Goal: Task Accomplishment & Management: Use online tool/utility

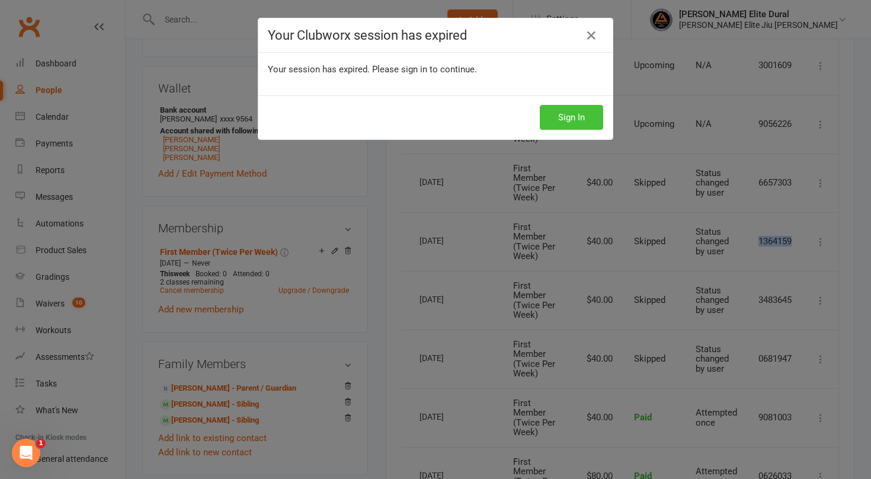
click at [549, 114] on button "Sign In" at bounding box center [571, 117] width 63 height 25
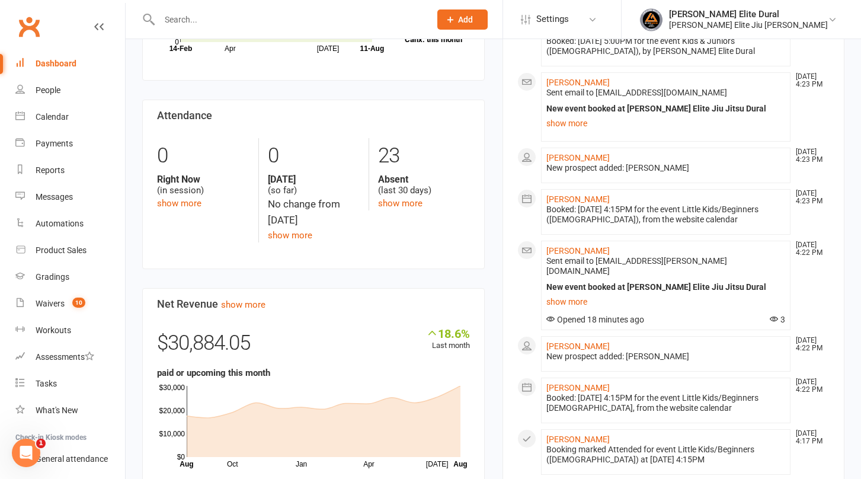
scroll to position [500, 0]
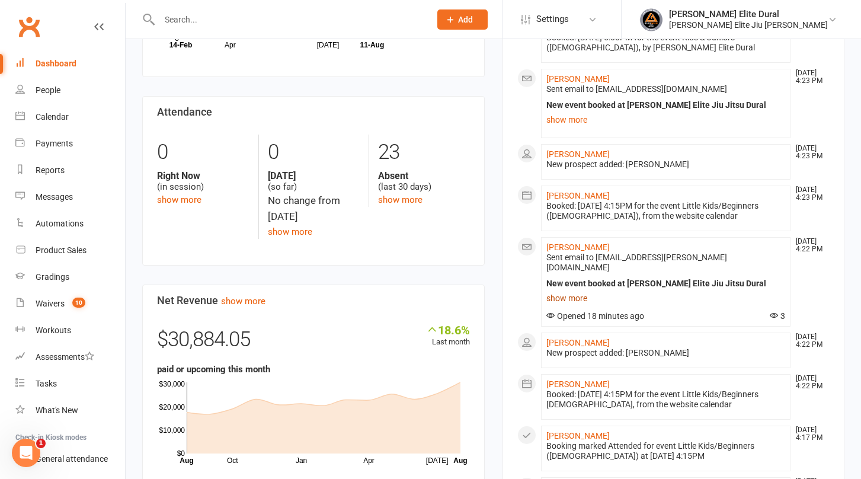
click at [569, 290] on link "show more" at bounding box center [665, 298] width 239 height 17
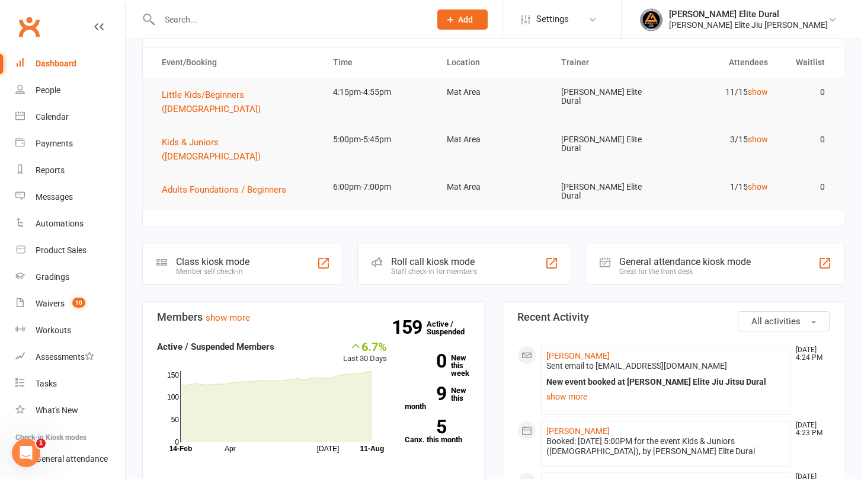
scroll to position [63, 0]
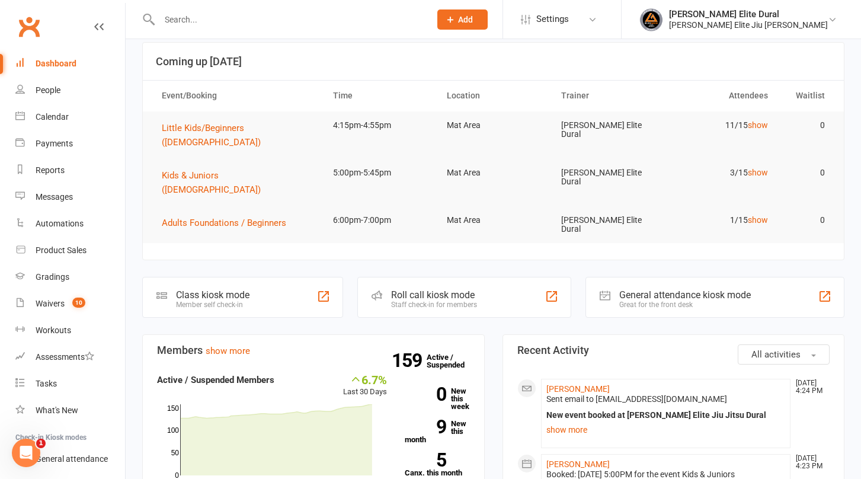
click at [190, 289] on div "Class kiosk mode" at bounding box center [212, 294] width 73 height 11
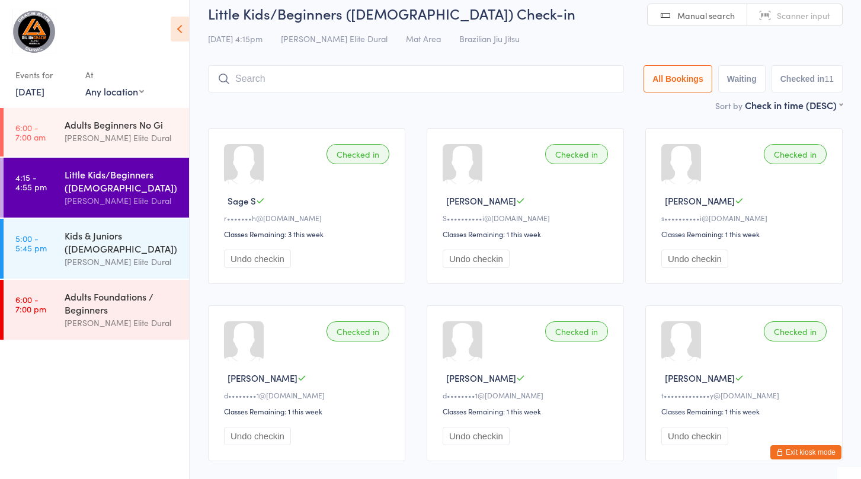
scroll to position [12, 0]
click at [70, 241] on div "Kids & Juniors ([DEMOGRAPHIC_DATA])" at bounding box center [122, 242] width 114 height 26
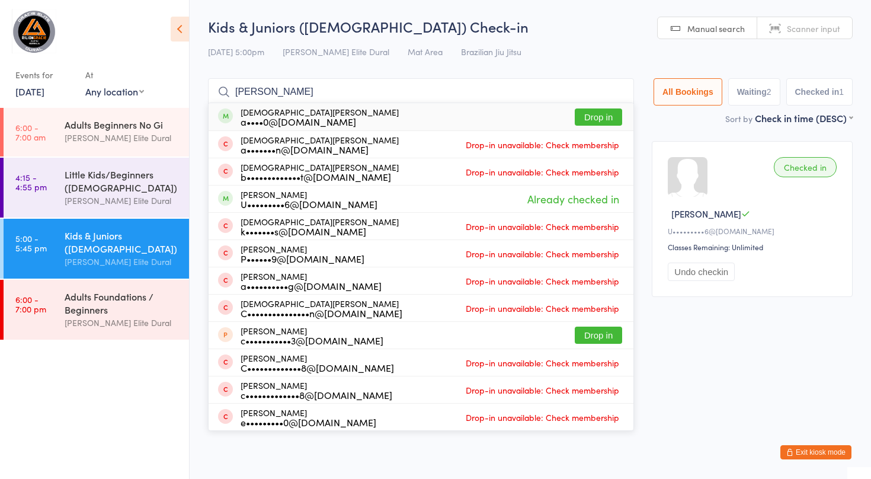
type input "christia"
click at [325, 118] on div "Christian Dong a••••0@gmail.com Drop in" at bounding box center [421, 116] width 425 height 27
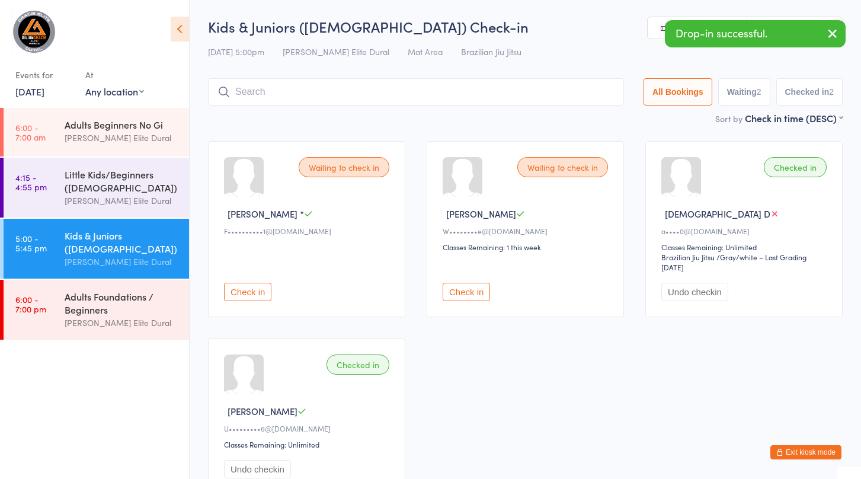
click at [786, 452] on button "Exit kiosk mode" at bounding box center [805, 452] width 71 height 14
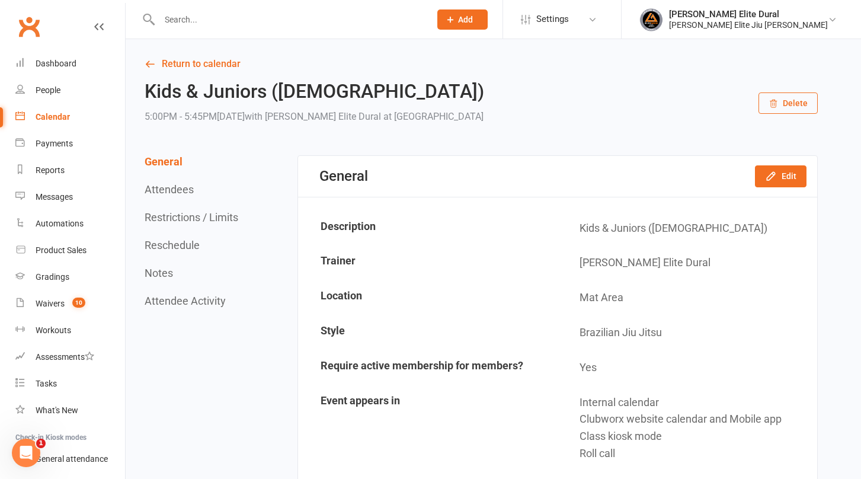
click at [210, 21] on input "text" at bounding box center [289, 19] width 266 height 17
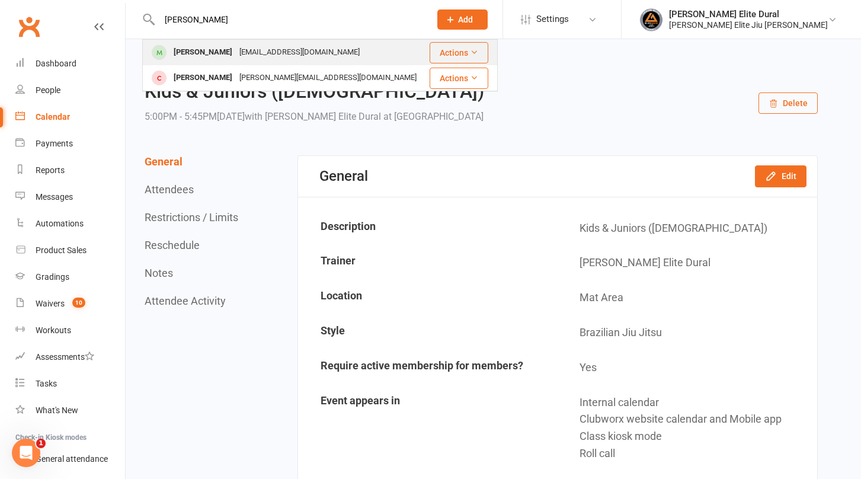
type input "[PERSON_NAME]"
click at [192, 55] on div "Xavier Reslan" at bounding box center [203, 52] width 66 height 17
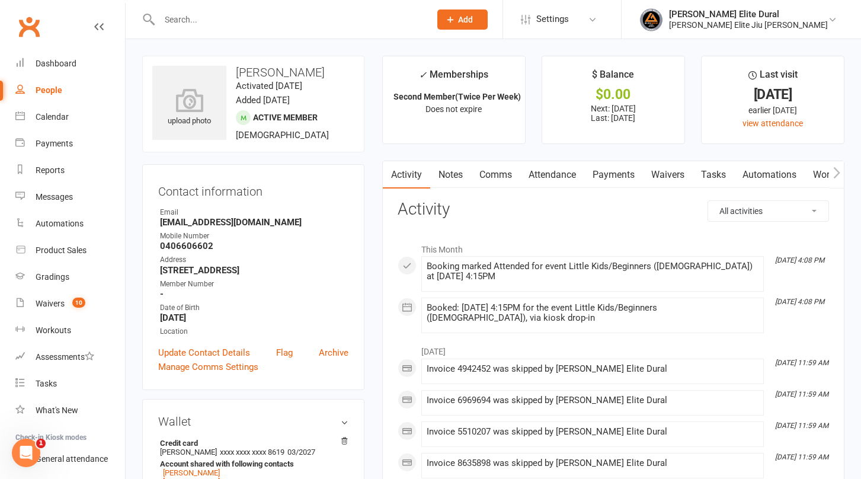
click at [617, 175] on link "Payments" at bounding box center [613, 174] width 59 height 27
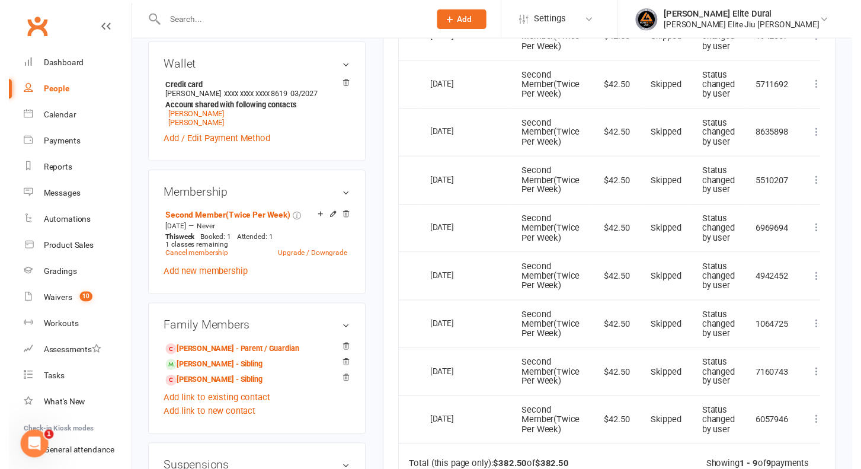
scroll to position [358, 0]
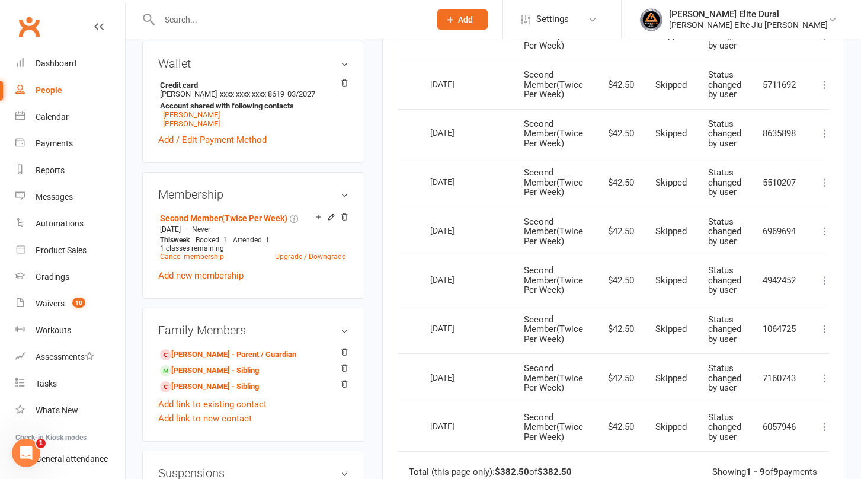
click at [824, 185] on icon at bounding box center [825, 183] width 12 height 12
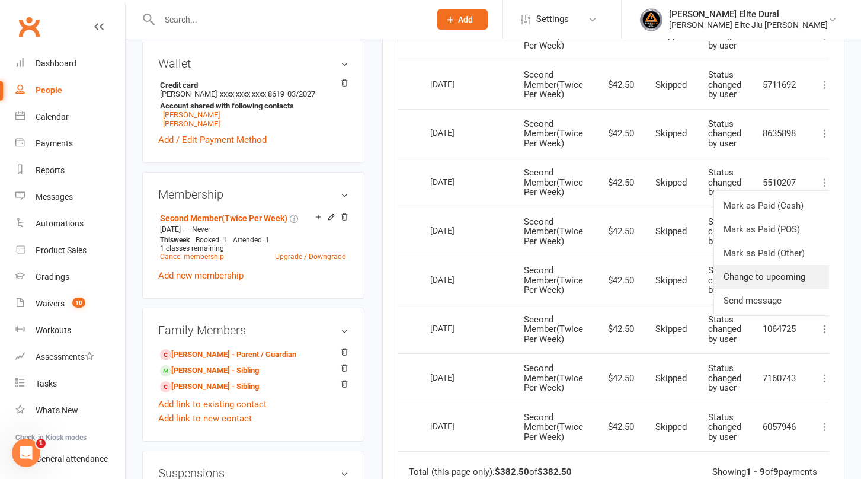
click at [761, 275] on link "Change to upcoming" at bounding box center [772, 277] width 117 height 24
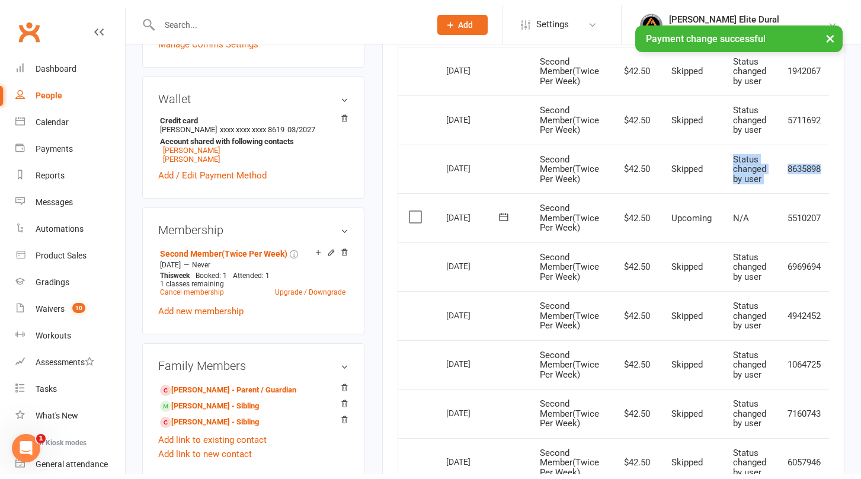
scroll to position [0, 39]
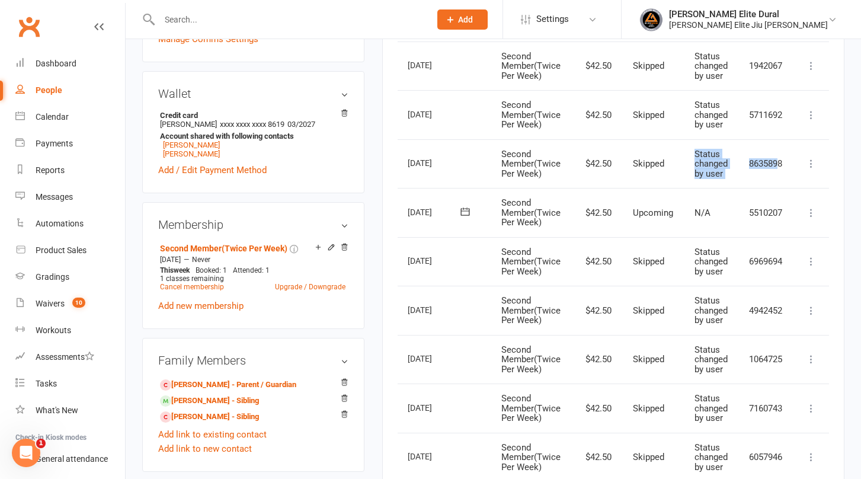
drag, startPoint x: 728, startPoint y: 159, endPoint x: 777, endPoint y: 167, distance: 49.9
click at [777, 167] on tr "Select this 22 Aug 2025 Xavier Reslan Second Member(Twice Per Week) $42.50 Skip…" at bounding box center [594, 163] width 469 height 49
click at [777, 167] on td "8635898" at bounding box center [765, 163] width 55 height 49
click at [811, 167] on icon at bounding box center [811, 164] width 12 height 12
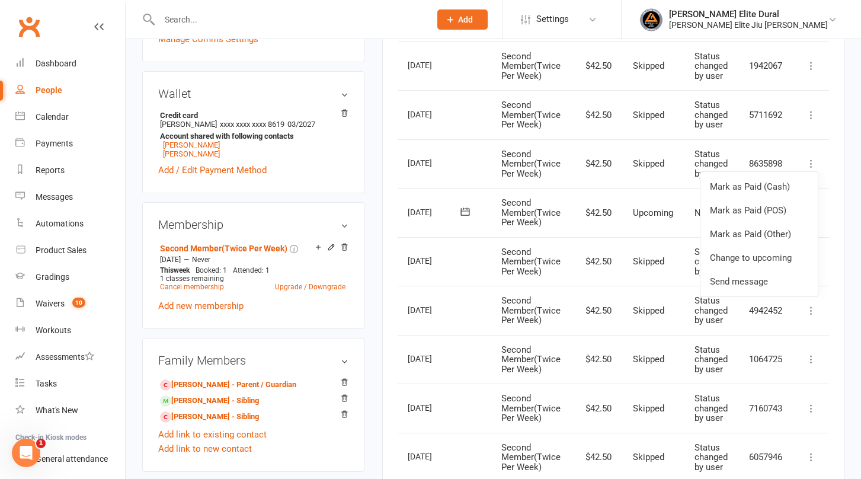
click at [612, 212] on td "$42.50" at bounding box center [596, 212] width 51 height 49
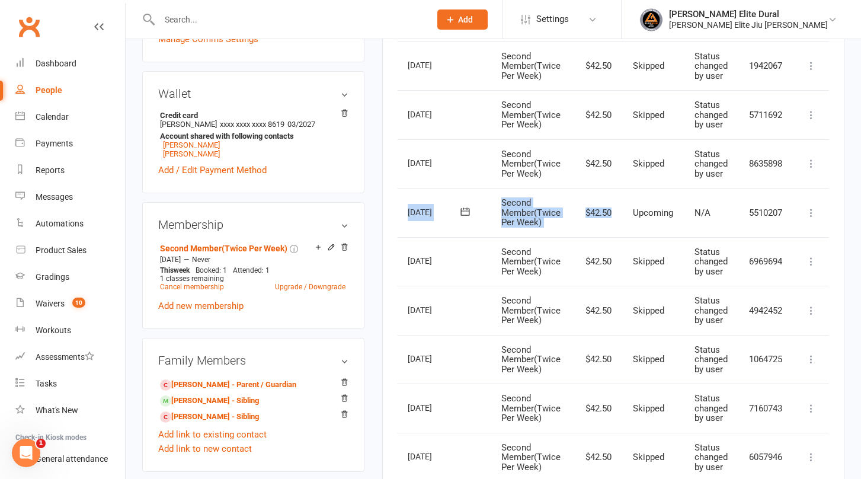
scroll to position [0, 0]
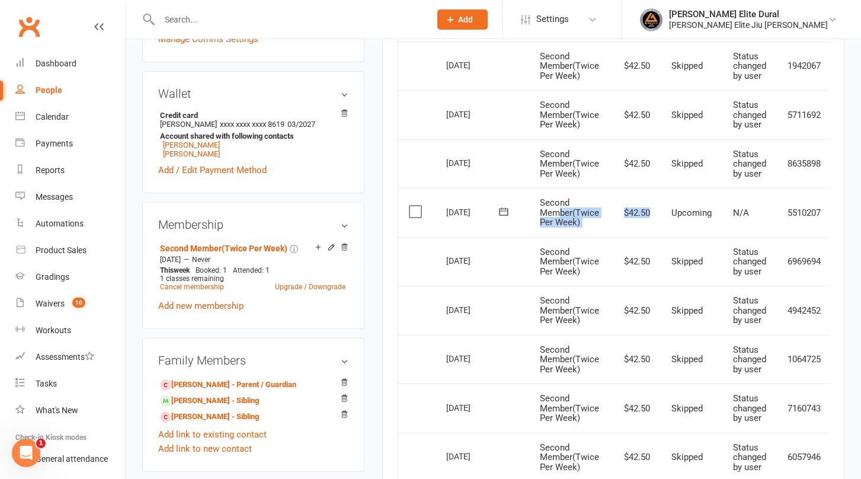
drag, startPoint x: 623, startPoint y: 212, endPoint x: 559, endPoint y: 216, distance: 64.1
click at [559, 216] on tr "Select this 15 Aug 2025 Xavier Reslan Second Member(Twice Per Week) $42.50 Upco…" at bounding box center [632, 212] width 469 height 49
click at [559, 216] on span "Second Member(Twice Per Week)" at bounding box center [569, 212] width 59 height 30
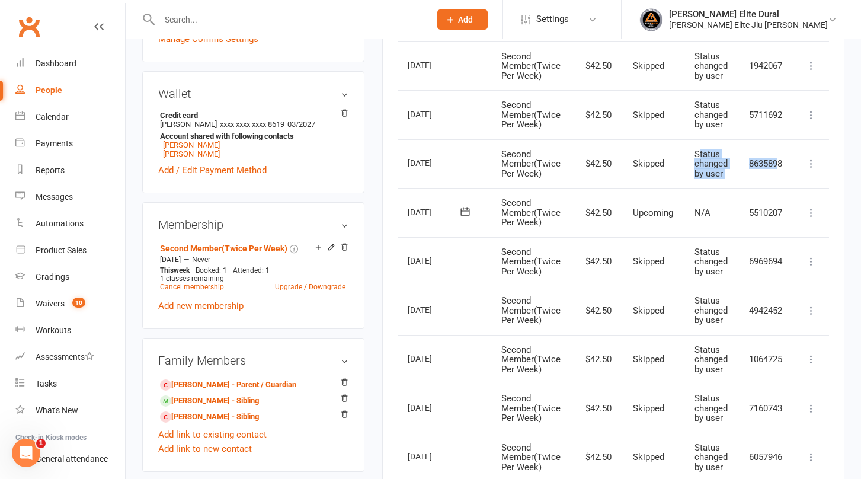
drag, startPoint x: 736, startPoint y: 151, endPoint x: 777, endPoint y: 167, distance: 44.2
click at [777, 167] on tr "Select this 22 Aug 2025 Xavier Reslan Second Member(Twice Per Week) $42.50 Skip…" at bounding box center [594, 163] width 469 height 49
click at [777, 167] on td "8635898" at bounding box center [765, 163] width 55 height 49
click at [810, 164] on icon at bounding box center [811, 164] width 12 height 12
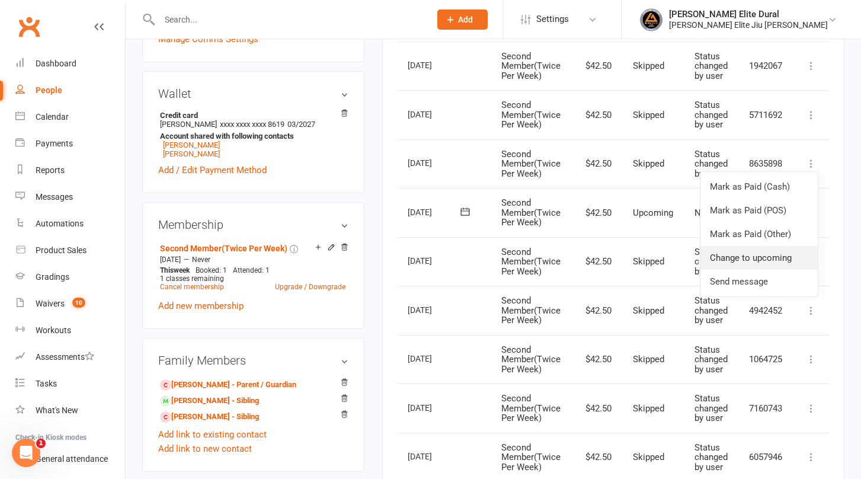
click at [758, 258] on link "Change to upcoming" at bounding box center [758, 258] width 117 height 24
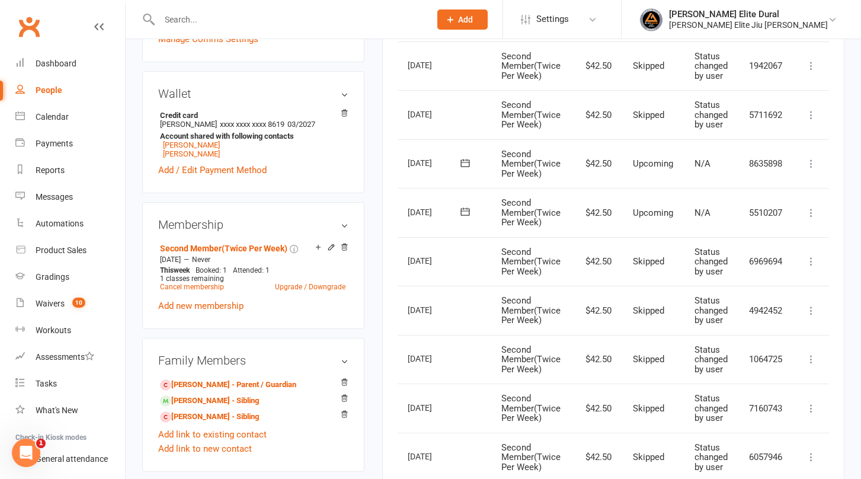
click at [811, 113] on icon at bounding box center [811, 115] width 12 height 12
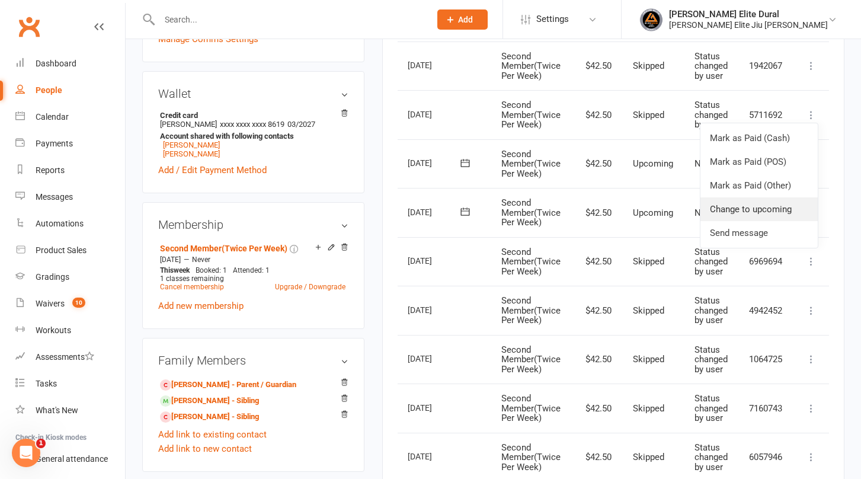
click at [738, 209] on link "Change to upcoming" at bounding box center [758, 209] width 117 height 24
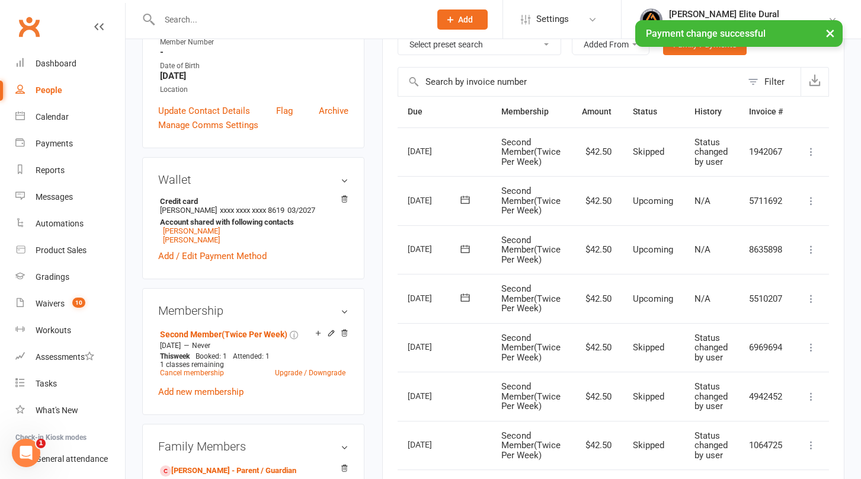
scroll to position [221, 0]
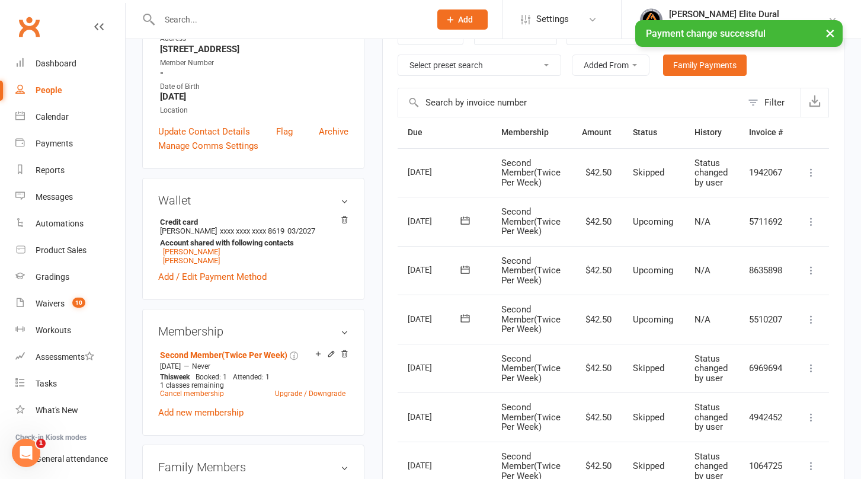
click at [814, 172] on icon at bounding box center [811, 173] width 12 height 12
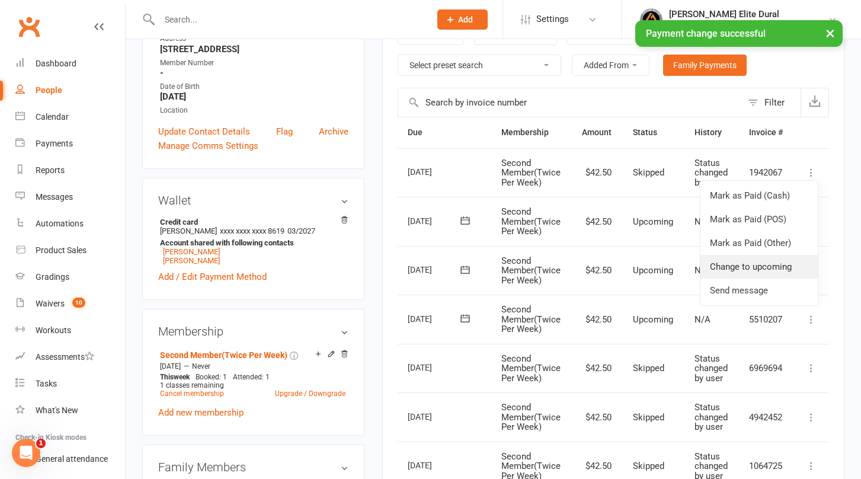
click at [741, 264] on link "Change to upcoming" at bounding box center [758, 267] width 117 height 24
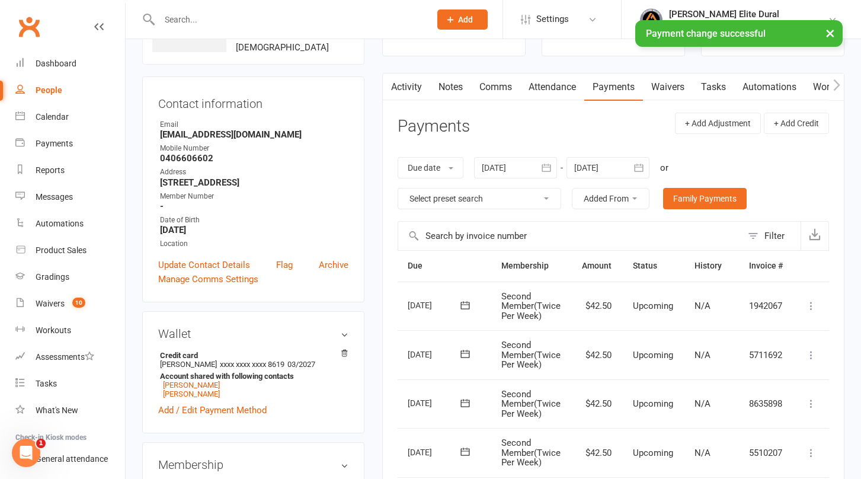
scroll to position [69, 0]
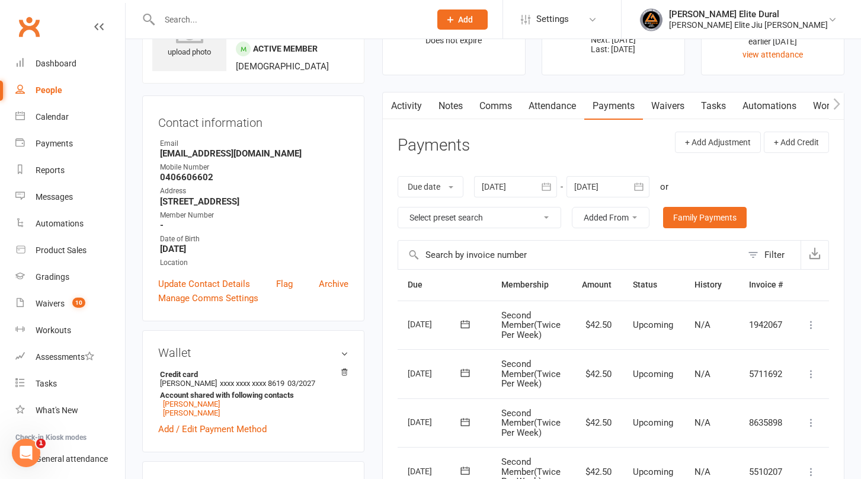
click at [642, 187] on icon "button" at bounding box center [639, 187] width 12 height 12
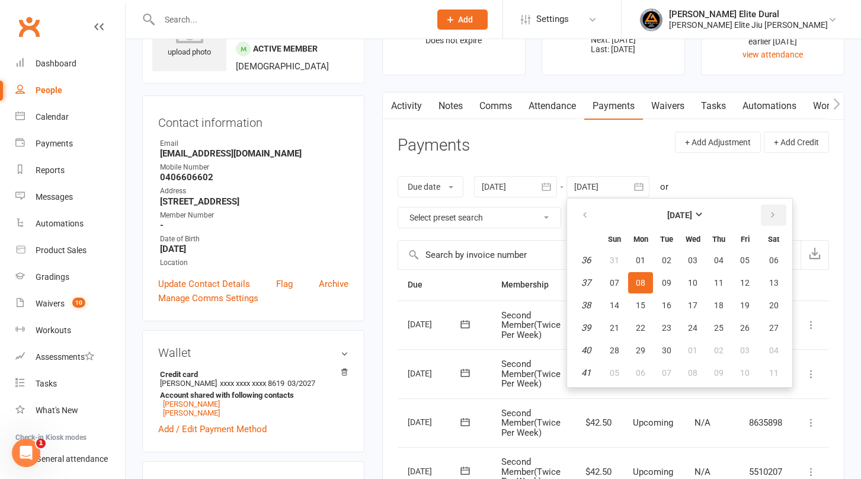
click at [777, 217] on icon "button" at bounding box center [773, 214] width 8 height 9
click at [780, 210] on button "button" at bounding box center [773, 214] width 25 height 21
click at [776, 369] on span "06" at bounding box center [773, 372] width 9 height 9
type input "06 Dec 2025"
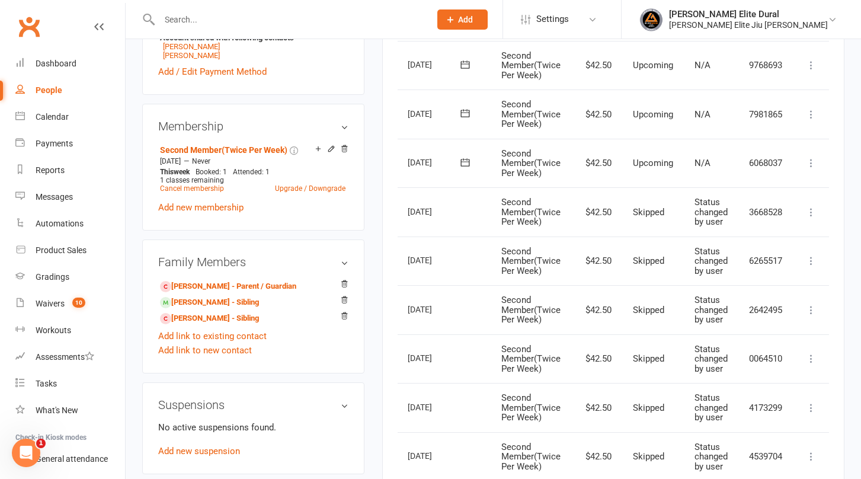
scroll to position [434, 0]
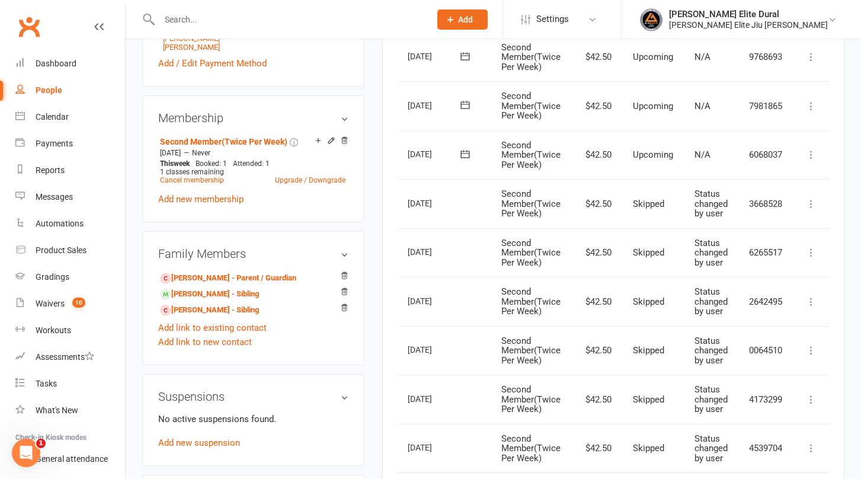
click at [812, 205] on icon at bounding box center [811, 204] width 12 height 12
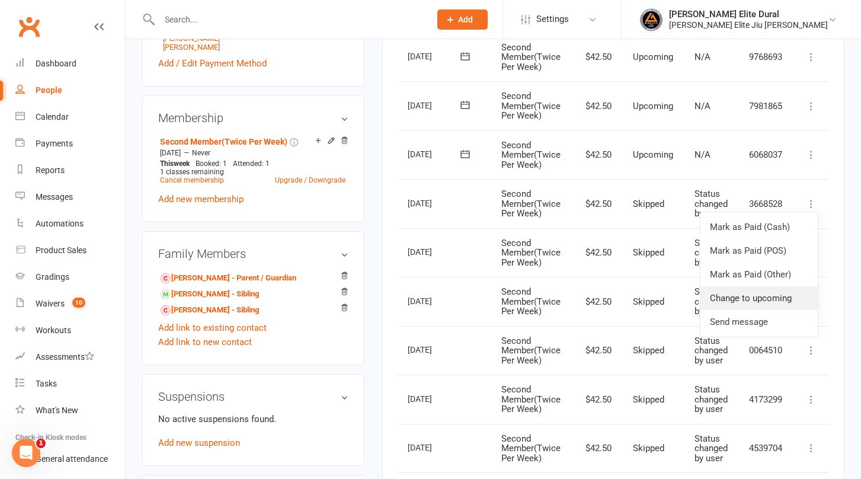
click at [742, 298] on link "Change to upcoming" at bounding box center [758, 298] width 117 height 24
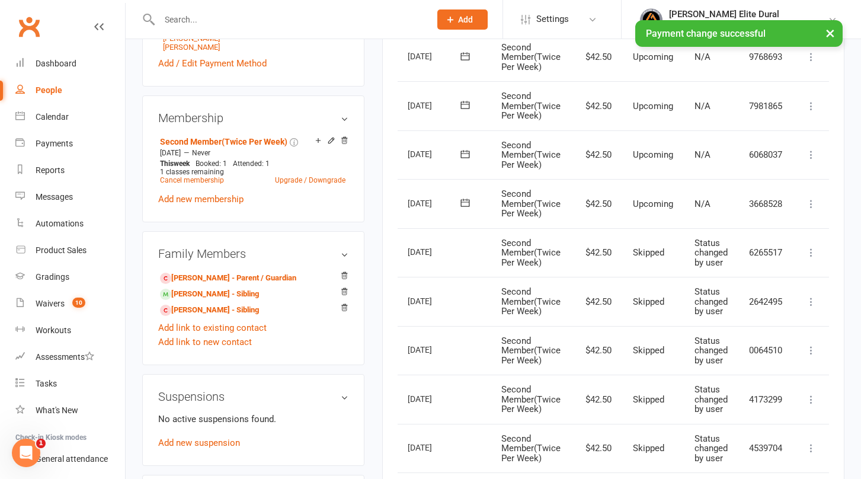
click at [810, 252] on icon at bounding box center [811, 252] width 12 height 12
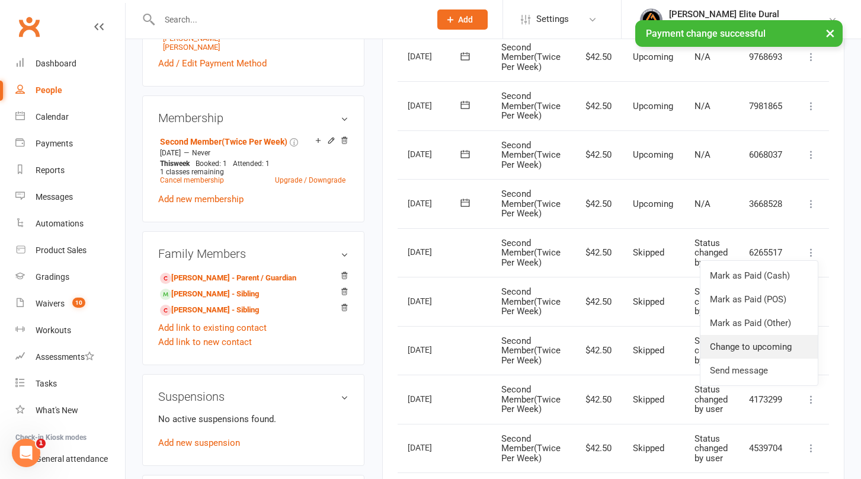
click at [748, 342] on link "Change to upcoming" at bounding box center [758, 347] width 117 height 24
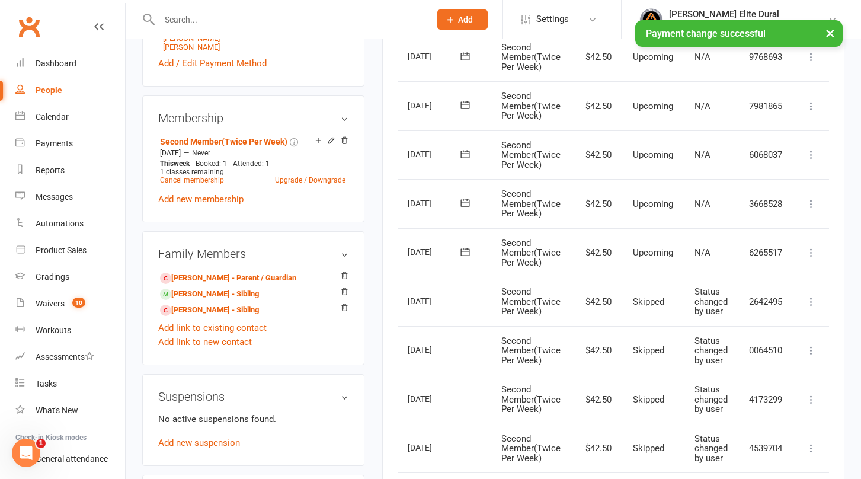
click at [812, 303] on icon at bounding box center [811, 302] width 12 height 12
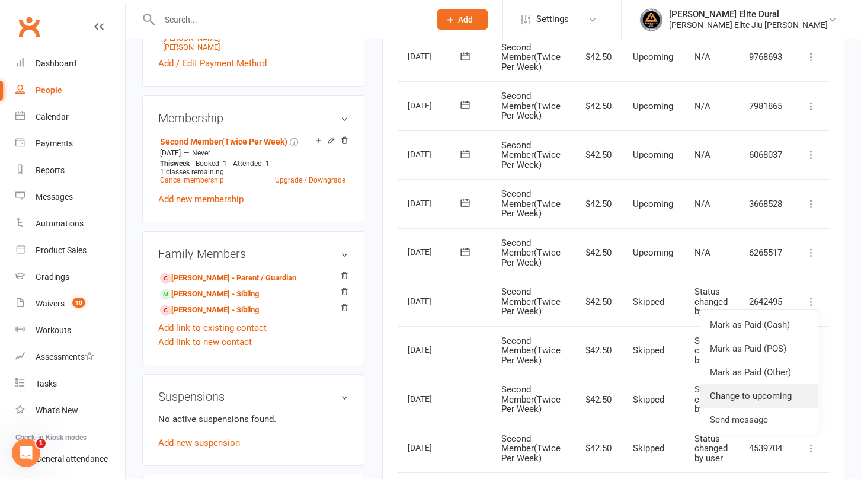
click at [755, 396] on link "Change to upcoming" at bounding box center [758, 396] width 117 height 24
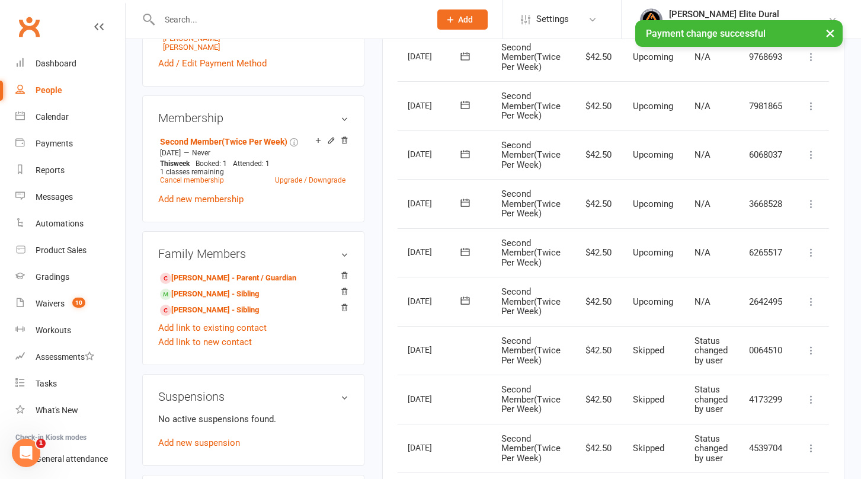
click at [809, 351] on icon at bounding box center [811, 350] width 12 height 12
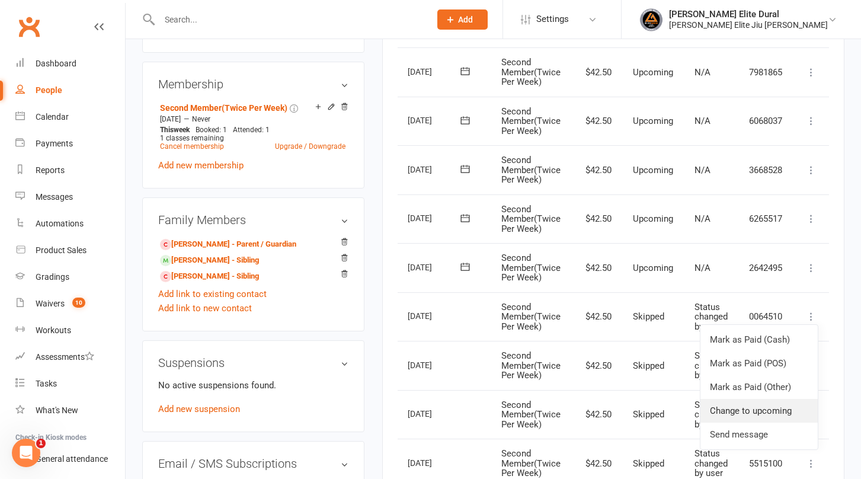
scroll to position [470, 0]
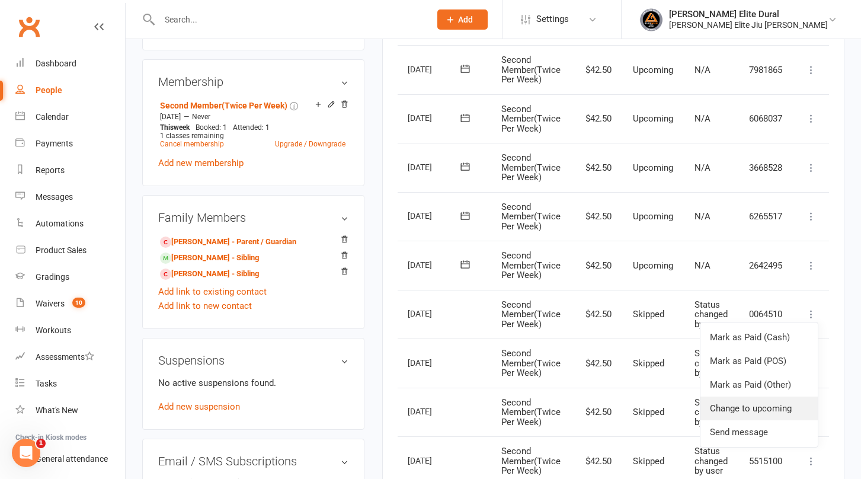
click at [728, 406] on link "Change to upcoming" at bounding box center [758, 408] width 117 height 24
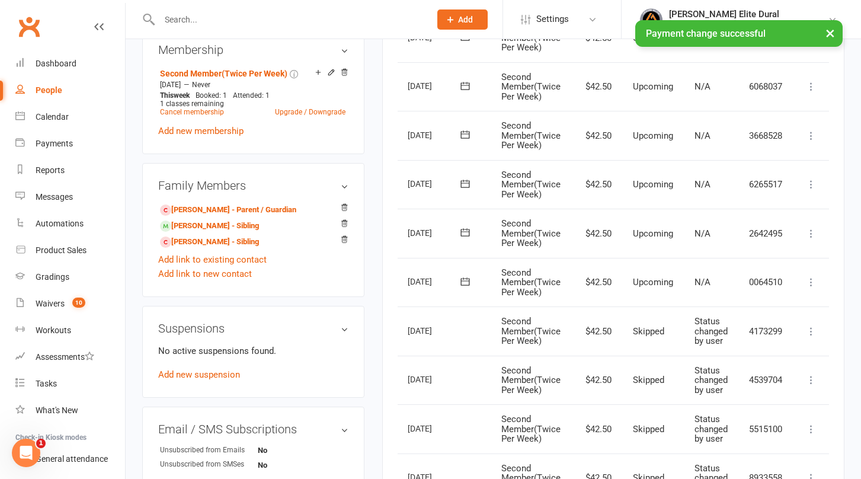
scroll to position [506, 0]
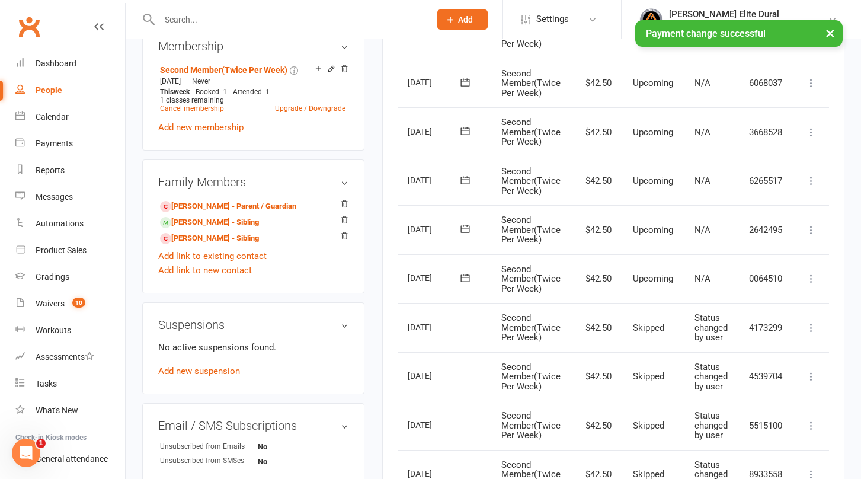
click at [810, 328] on icon at bounding box center [811, 328] width 12 height 12
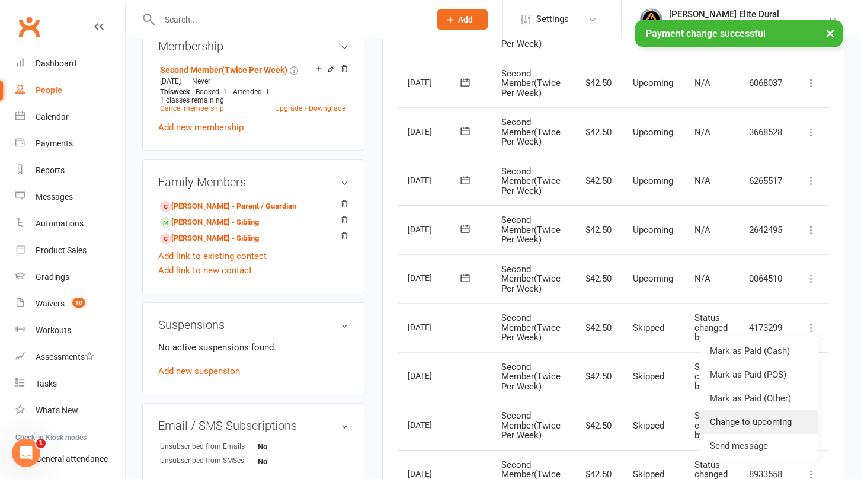
click at [725, 423] on link "Change to upcoming" at bounding box center [758, 422] width 117 height 24
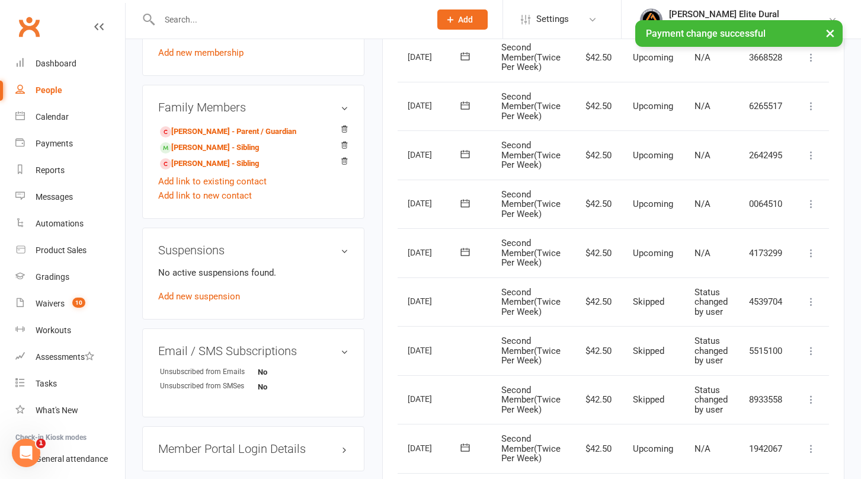
scroll to position [600, 0]
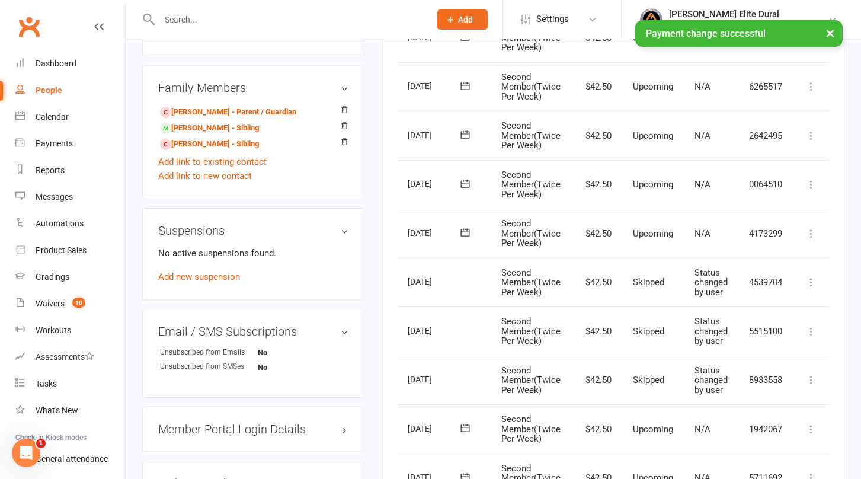
click at [812, 283] on icon at bounding box center [811, 282] width 12 height 12
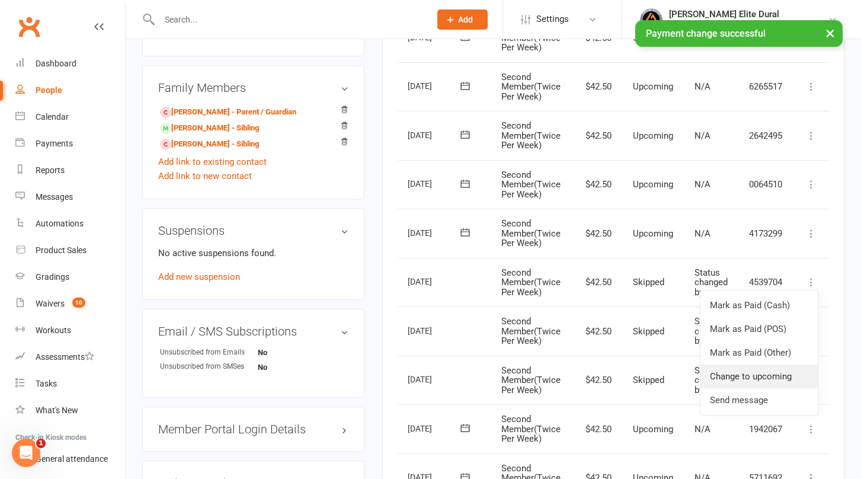
click at [743, 373] on link "Change to upcoming" at bounding box center [758, 376] width 117 height 24
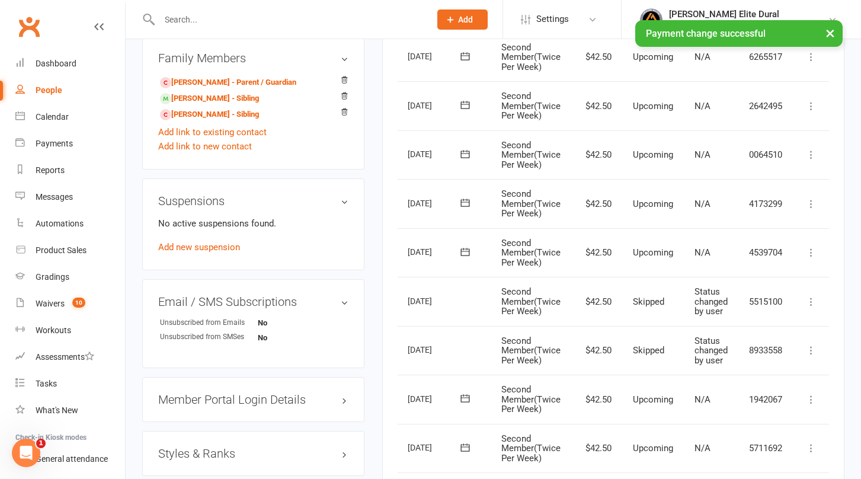
scroll to position [636, 0]
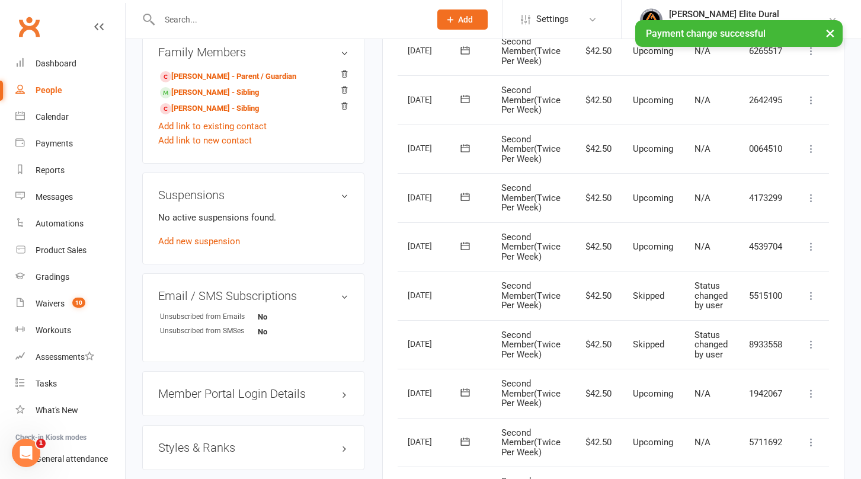
click at [812, 294] on icon at bounding box center [811, 296] width 12 height 12
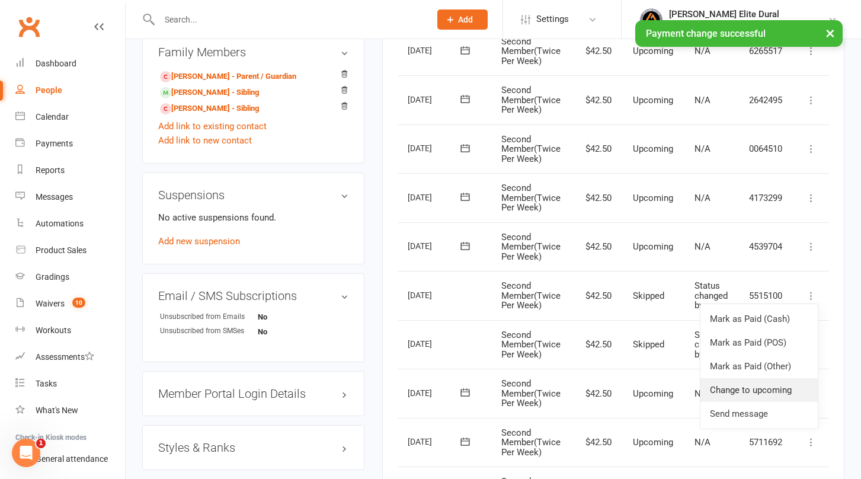
click at [753, 385] on link "Change to upcoming" at bounding box center [758, 390] width 117 height 24
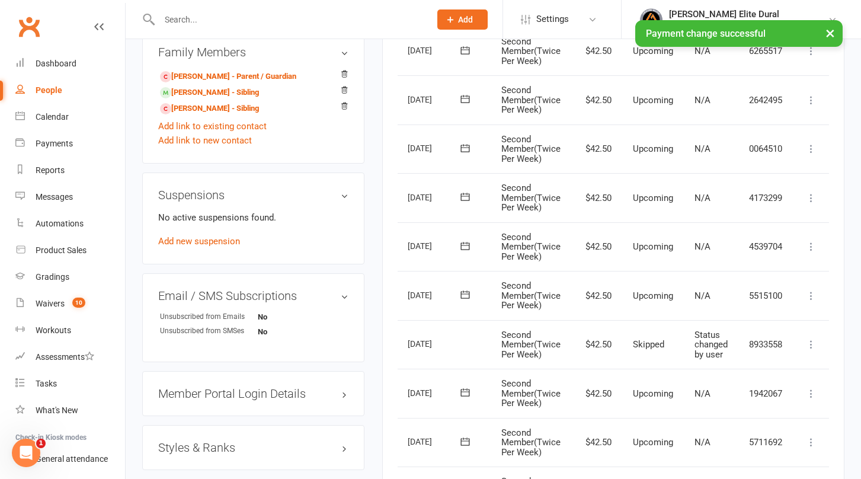
click at [810, 340] on icon at bounding box center [811, 344] width 12 height 12
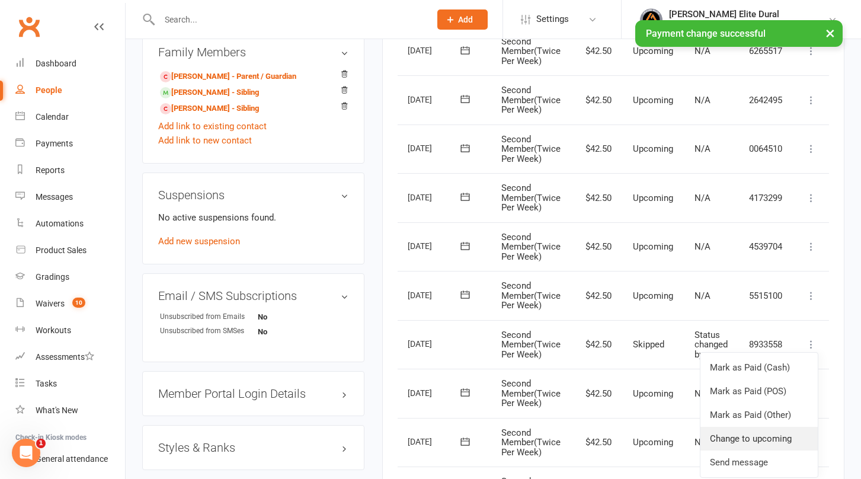
click at [732, 435] on link "Change to upcoming" at bounding box center [758, 439] width 117 height 24
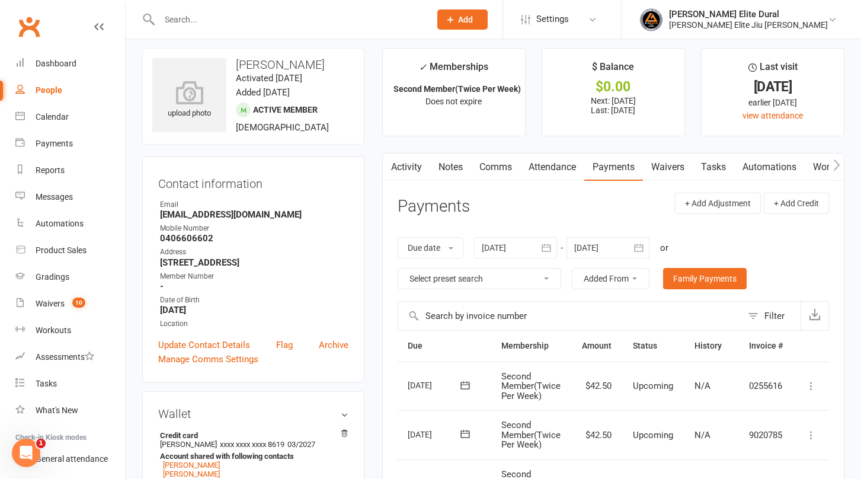
scroll to position [0, 0]
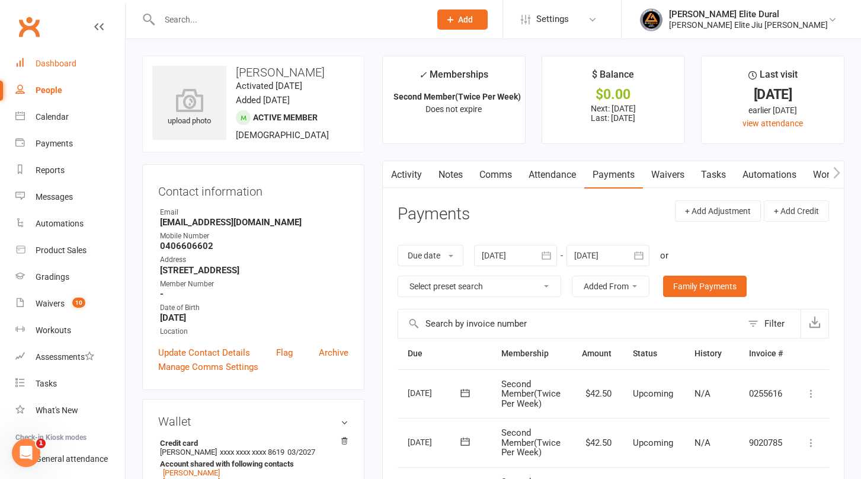
click at [48, 62] on div "Dashboard" at bounding box center [56, 63] width 41 height 9
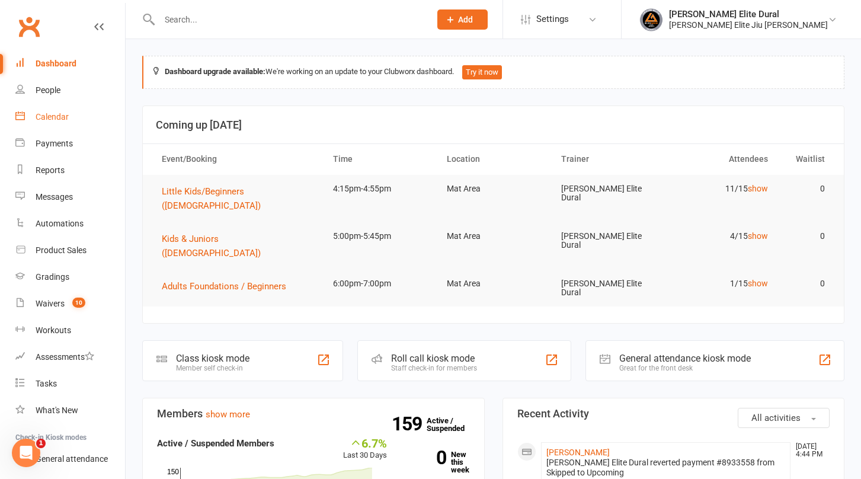
click at [61, 124] on link "Calendar" at bounding box center [70, 117] width 110 height 27
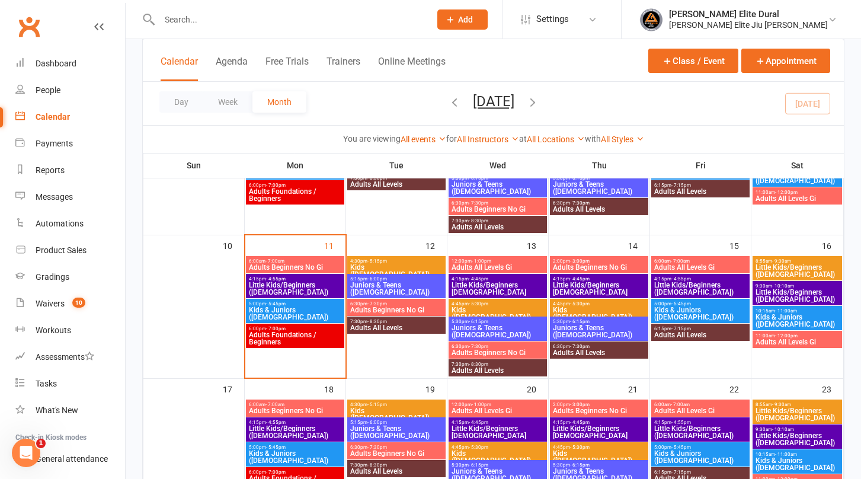
scroll to position [301, 0]
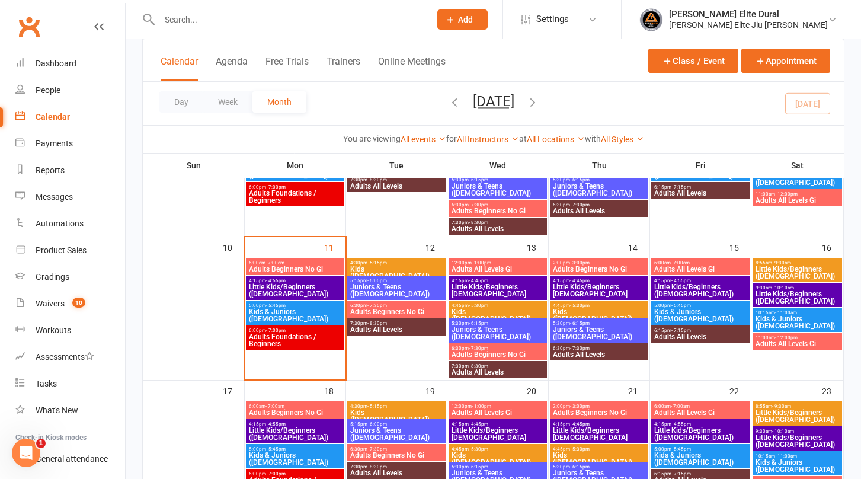
click at [268, 309] on span "Kids & Juniors ([DEMOGRAPHIC_DATA])" at bounding box center [295, 315] width 94 height 14
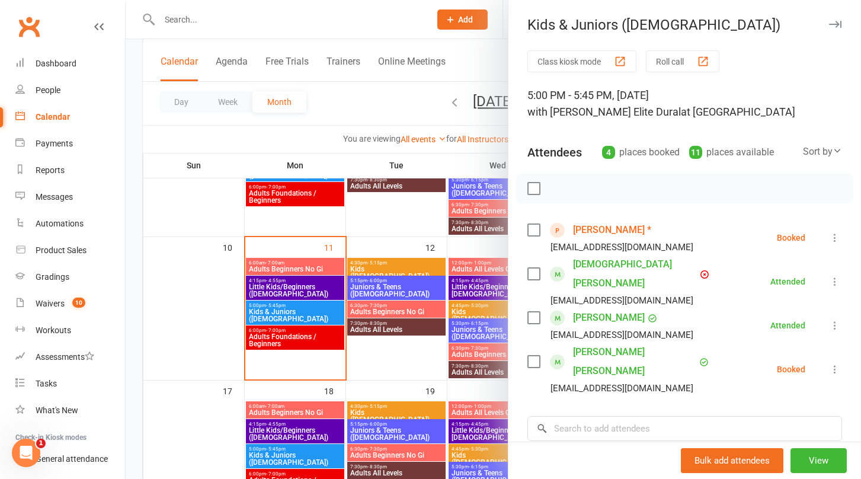
click at [829, 235] on icon at bounding box center [835, 238] width 12 height 12
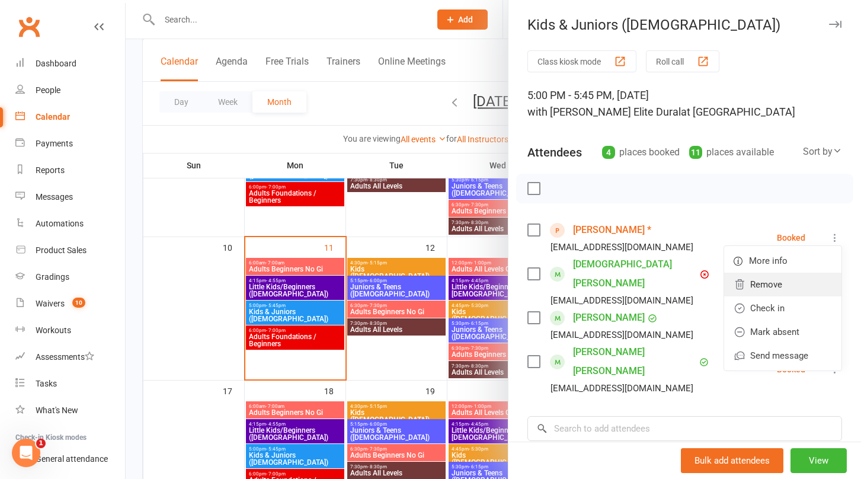
click at [774, 285] on link "Remove" at bounding box center [782, 285] width 117 height 24
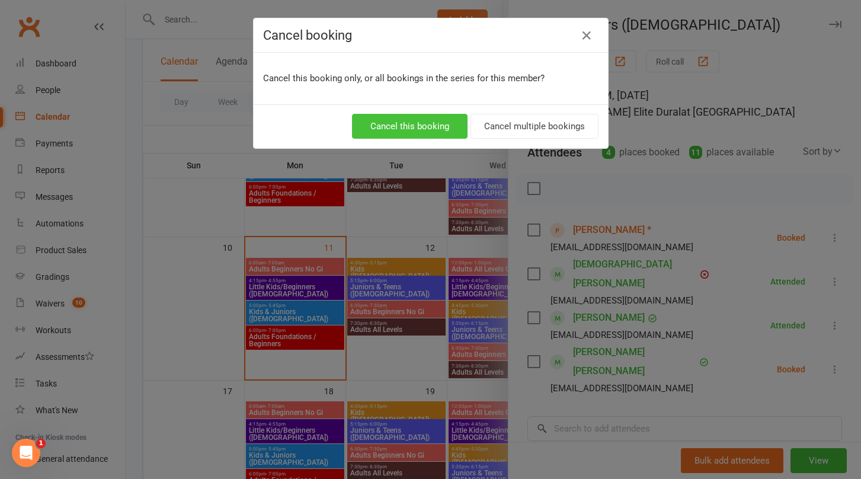
click at [412, 131] on button "Cancel this booking" at bounding box center [410, 126] width 116 height 25
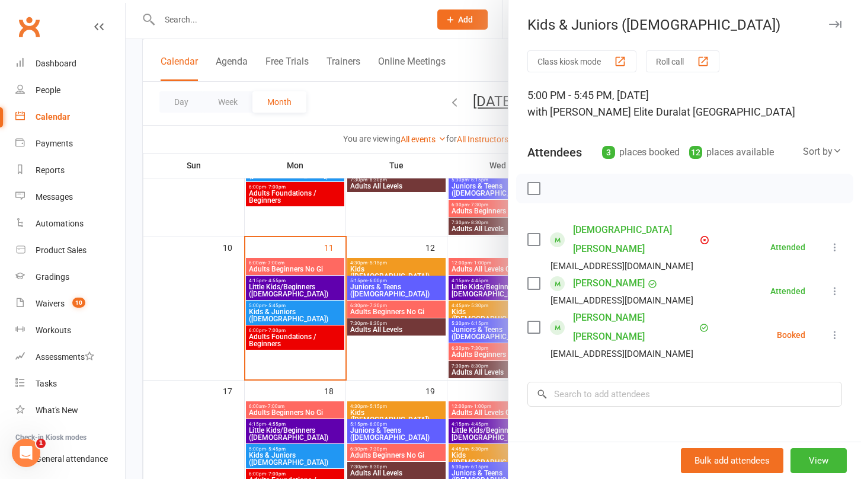
click at [128, 289] on div at bounding box center [493, 239] width 735 height 479
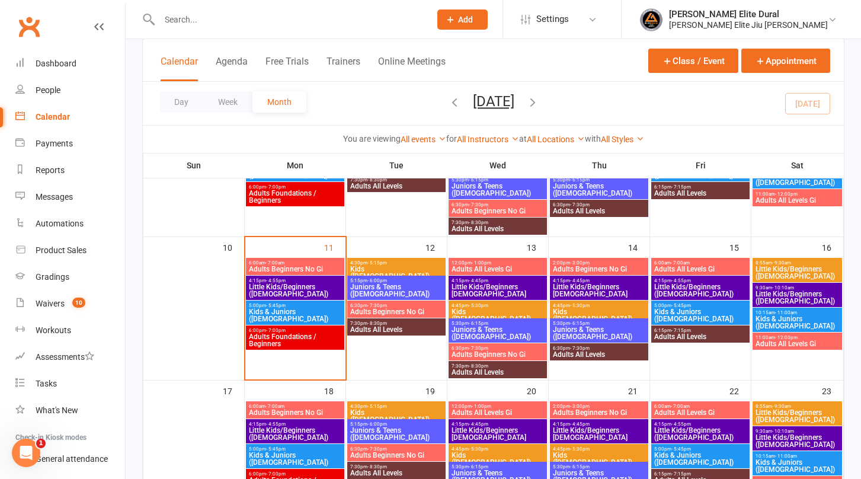
click at [266, 313] on span "Kids & Juniors ([DEMOGRAPHIC_DATA])" at bounding box center [295, 315] width 94 height 14
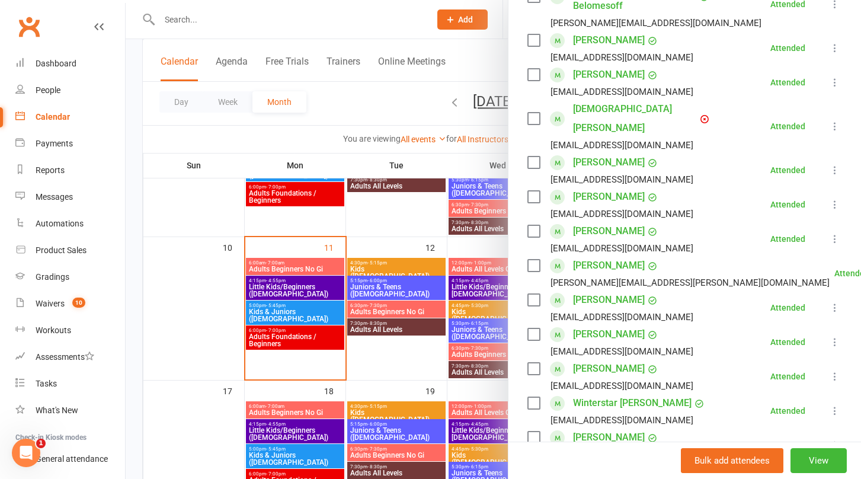
scroll to position [0, 0]
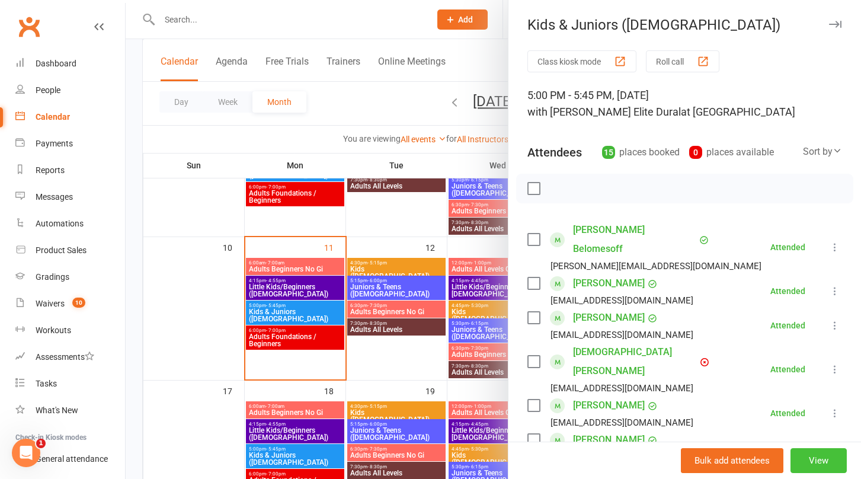
click at [797, 457] on button "View" at bounding box center [818, 460] width 56 height 25
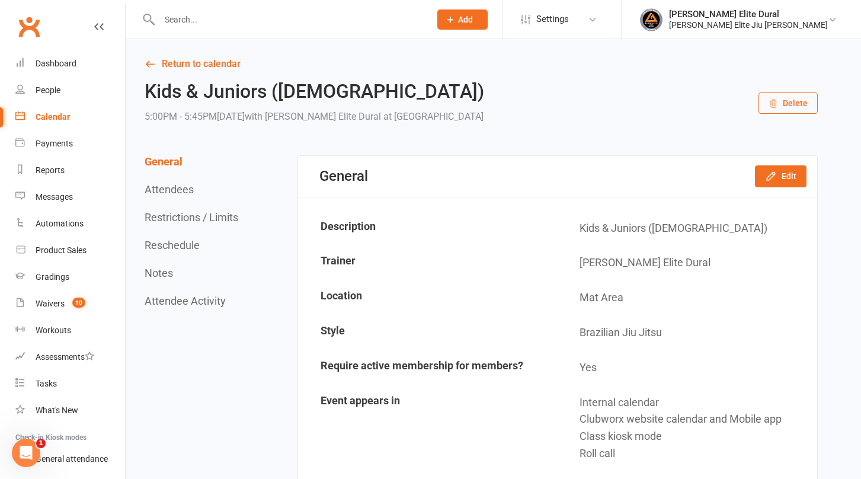
click at [212, 216] on button "Restrictions / Limits" at bounding box center [192, 217] width 94 height 12
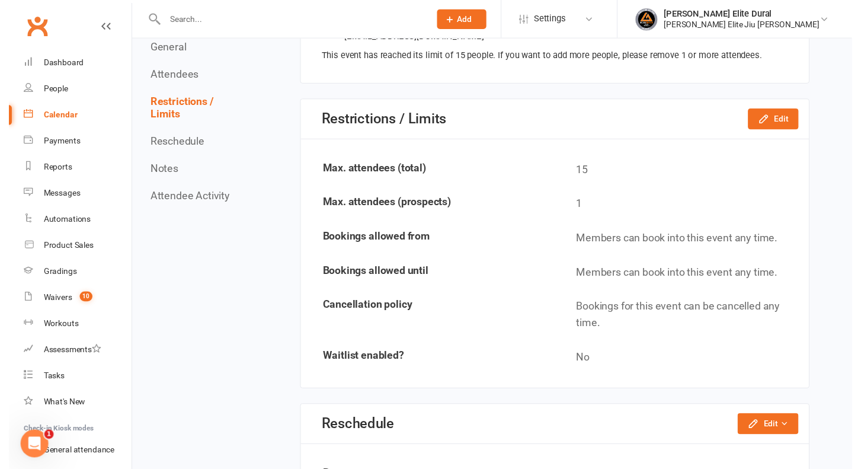
scroll to position [1196, 0]
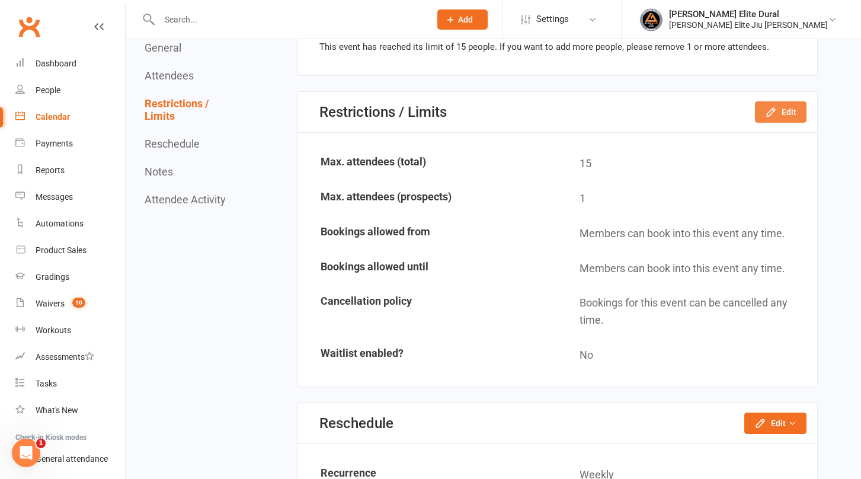
click at [771, 112] on icon "button" at bounding box center [771, 112] width 12 height 12
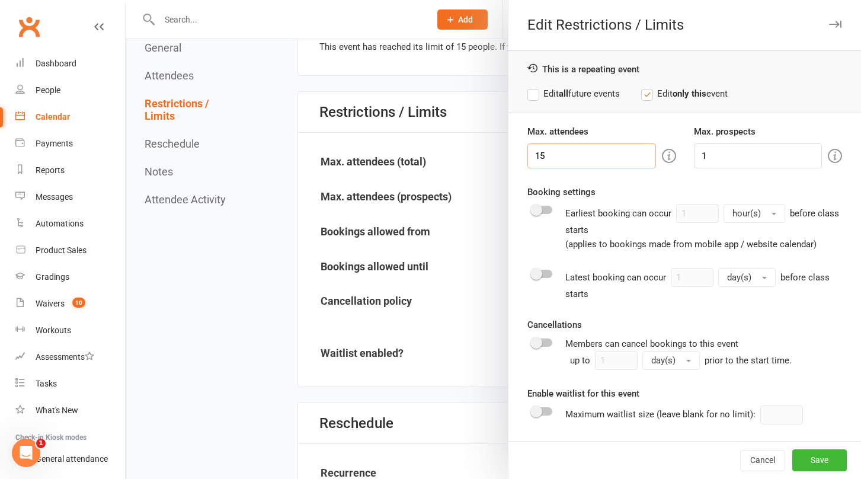
drag, startPoint x: 578, startPoint y: 158, endPoint x: 504, endPoint y: 158, distance: 73.5
click at [508, 158] on div "Max. attendees 15 Max. prospects 1 Booking settings Earliest booking can occur …" at bounding box center [684, 282] width 353 height 316
type input "18"
click at [804, 462] on button "Save" at bounding box center [819, 459] width 55 height 21
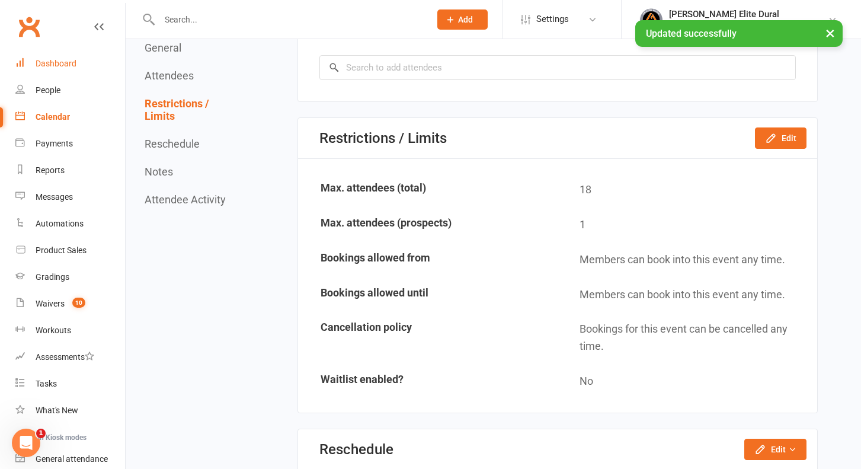
click at [56, 61] on div "Dashboard" at bounding box center [56, 63] width 41 height 9
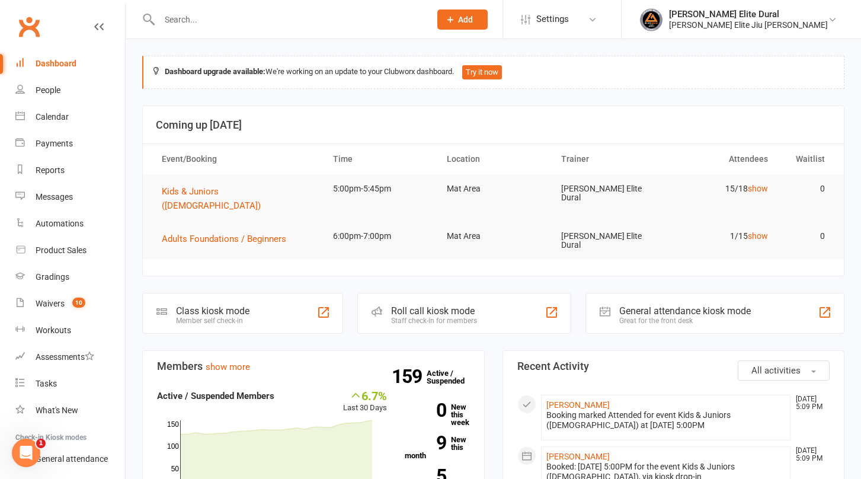
click at [247, 17] on input "text" at bounding box center [289, 19] width 266 height 17
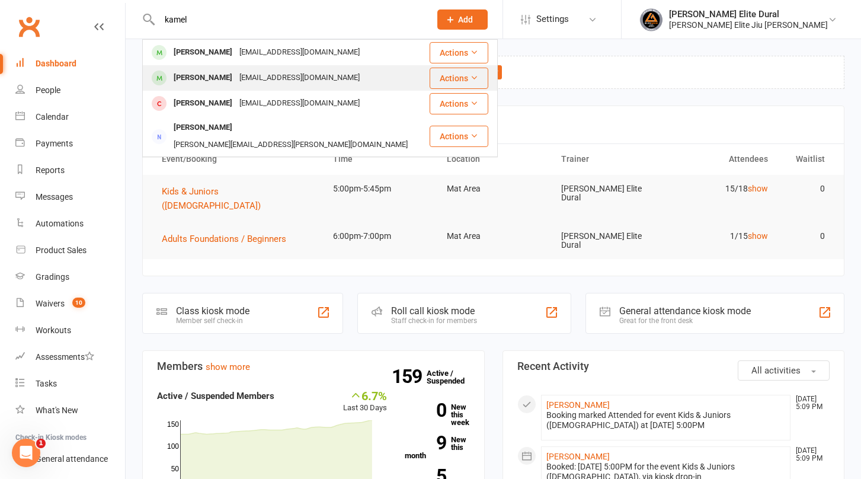
type input "kamel"
click at [243, 75] on div "Uws15099886@gmail.com" at bounding box center [299, 77] width 127 height 17
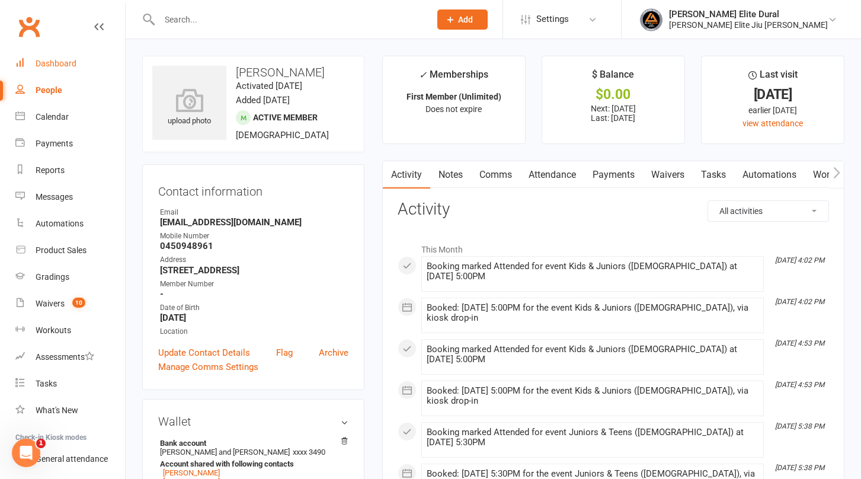
click at [45, 60] on div "Dashboard" at bounding box center [56, 63] width 41 height 9
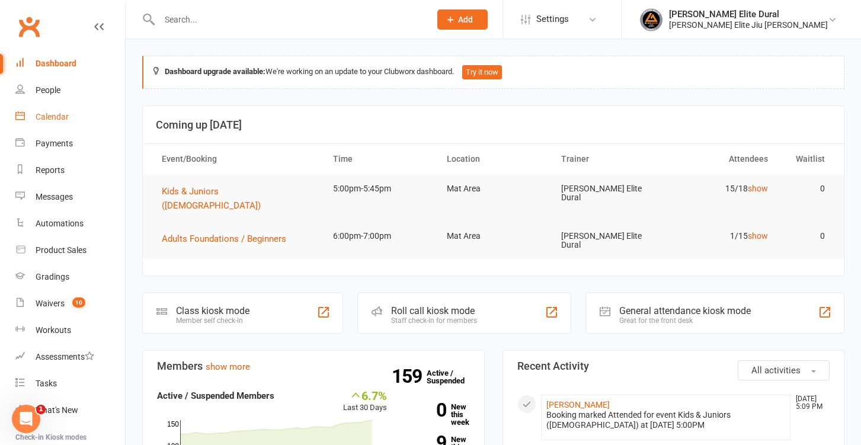
click at [46, 118] on div "Calendar" at bounding box center [52, 116] width 33 height 9
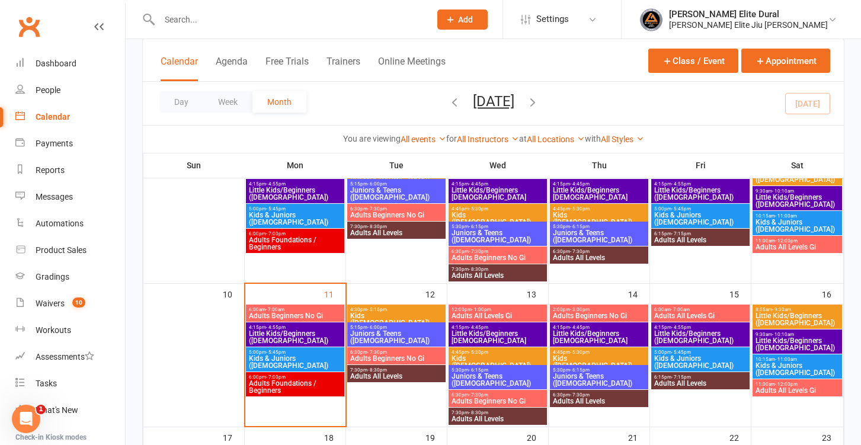
scroll to position [259, 0]
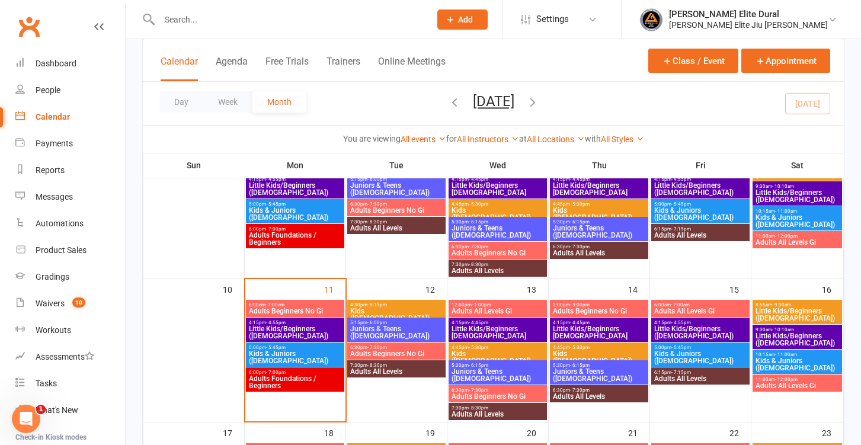
click at [370, 351] on span "Adults Beginners No Gi" at bounding box center [397, 353] width 94 height 7
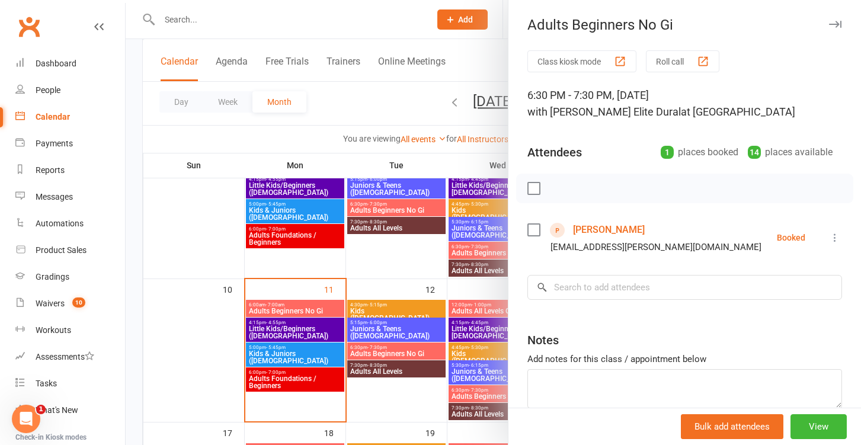
click at [137, 340] on div at bounding box center [493, 222] width 735 height 445
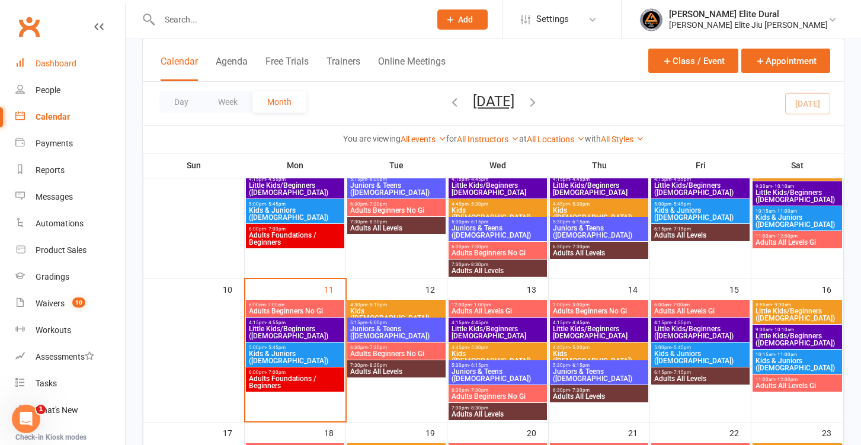
click at [49, 59] on div "Dashboard" at bounding box center [56, 63] width 41 height 9
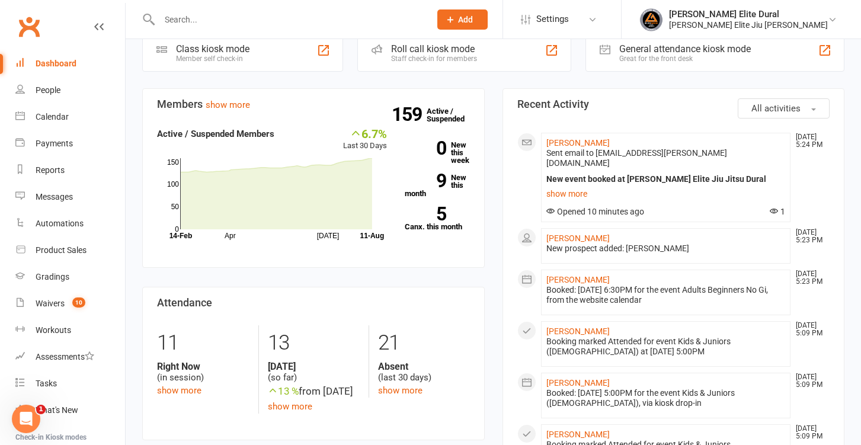
scroll to position [266, 0]
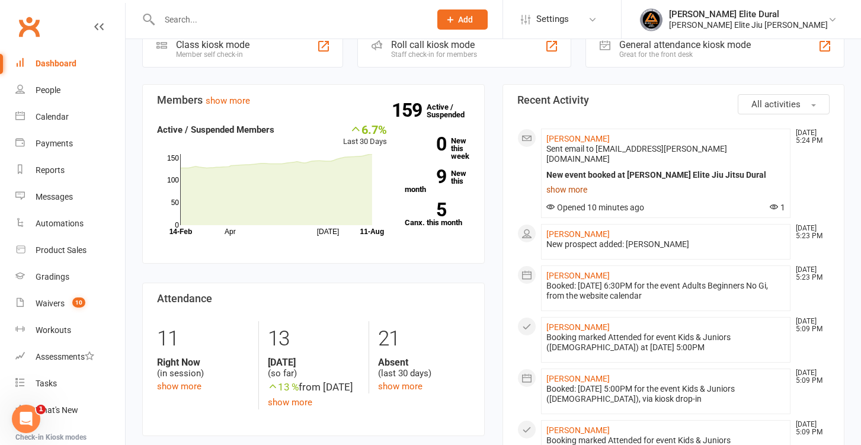
click at [555, 181] on link "show more" at bounding box center [665, 189] width 239 height 17
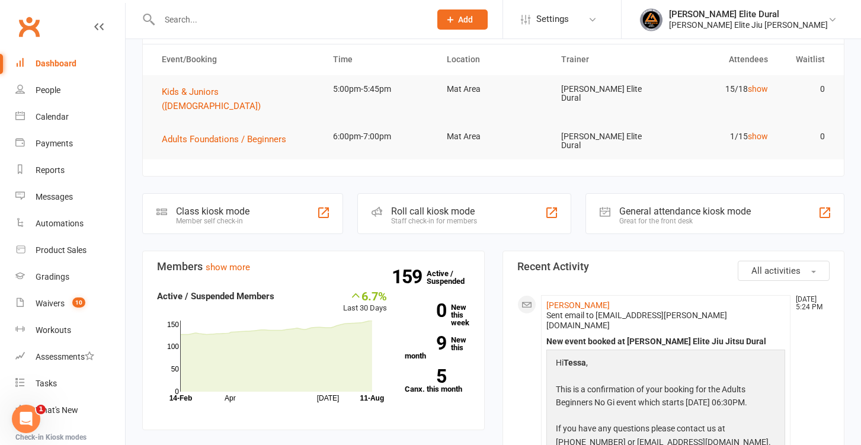
scroll to position [89, 0]
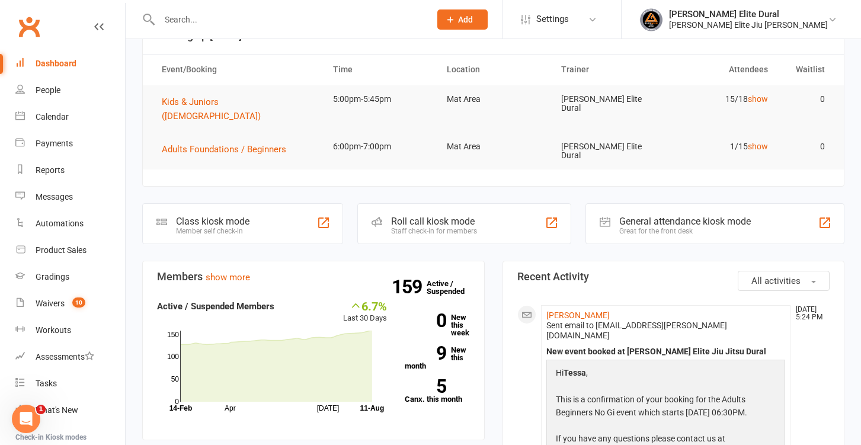
click at [193, 227] on div "Member self check-in" at bounding box center [212, 231] width 73 height 8
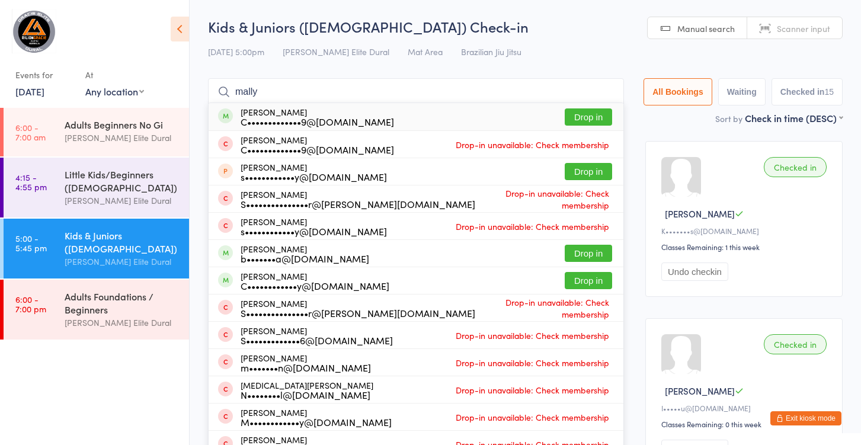
type input "mally"
click at [332, 109] on div "[PERSON_NAME] C•••••••••••••9@[DOMAIN_NAME]" at bounding box center [317, 116] width 153 height 19
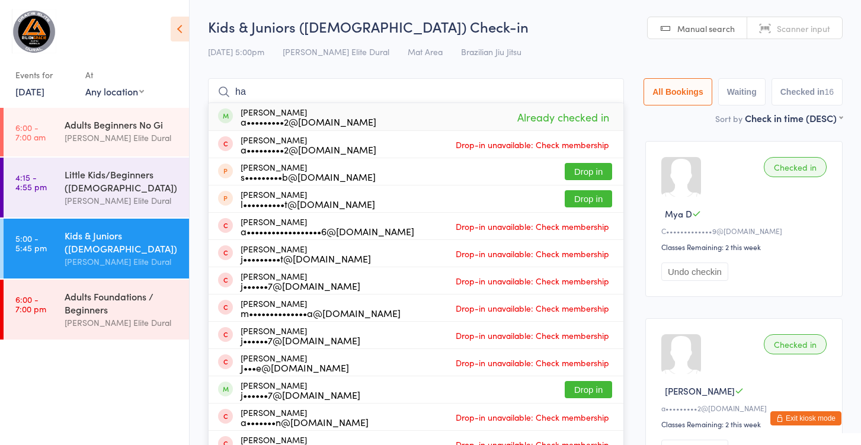
type input "h"
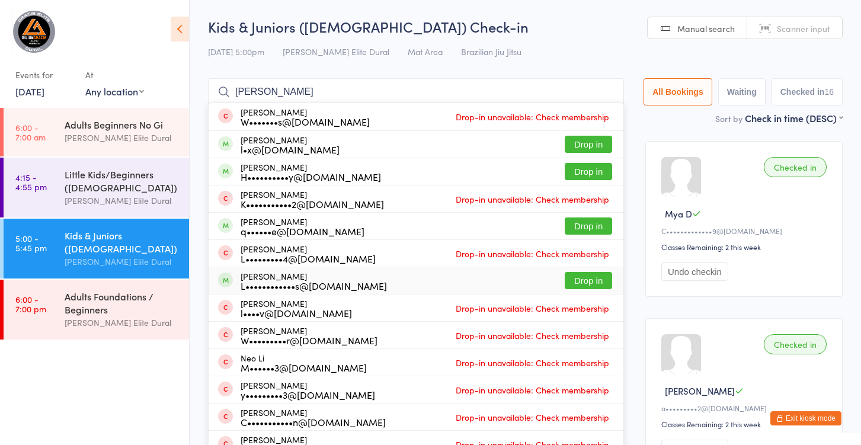
type input "[PERSON_NAME]"
click at [305, 282] on div "L••••••••••••s@[DOMAIN_NAME]" at bounding box center [314, 285] width 146 height 9
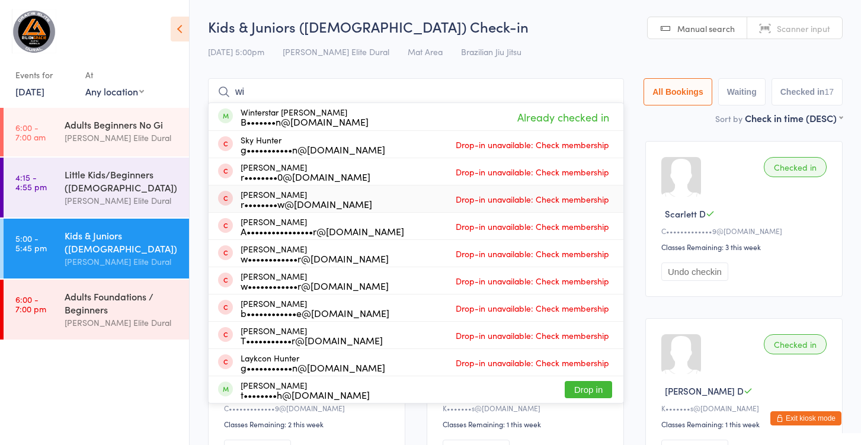
type input "w"
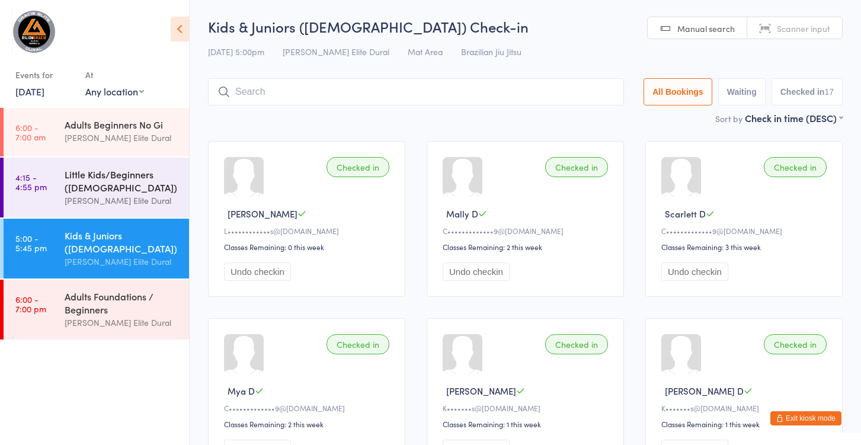
click at [114, 187] on div "Little Kids/Beginners ([DEMOGRAPHIC_DATA])" at bounding box center [122, 181] width 114 height 26
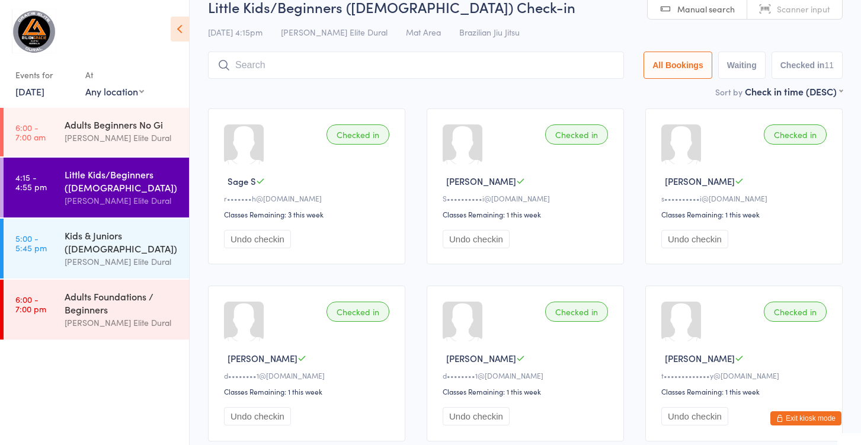
scroll to position [3, 0]
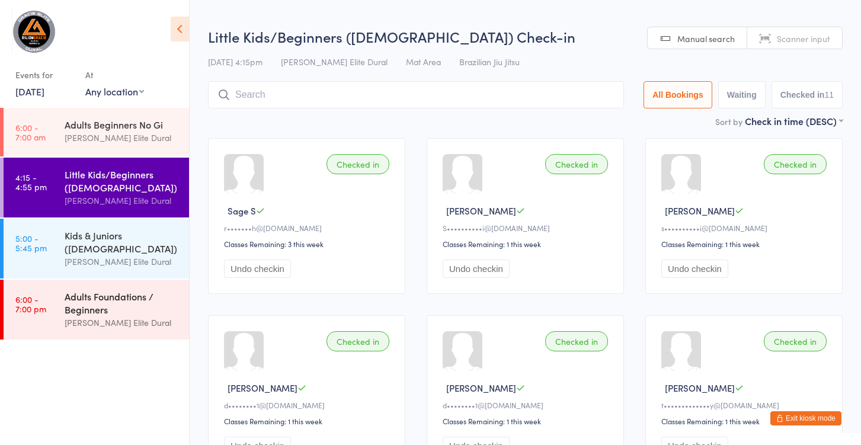
click at [86, 310] on div "Adults Foundations / Beginners" at bounding box center [122, 303] width 114 height 26
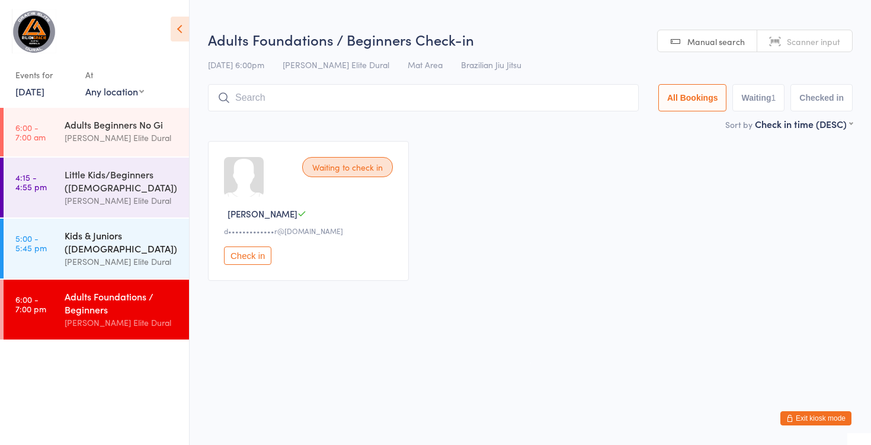
click at [94, 237] on div "Kids & Juniors ([DEMOGRAPHIC_DATA])" at bounding box center [122, 242] width 114 height 26
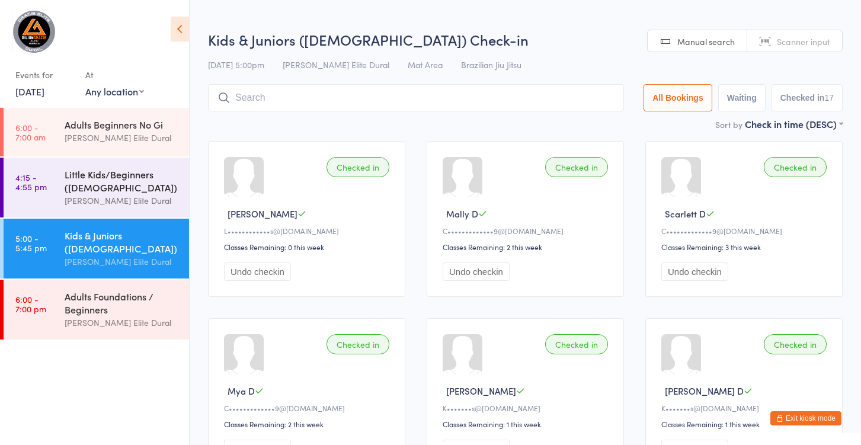
click at [100, 191] on div "Little Kids/Beginners ([DEMOGRAPHIC_DATA])" at bounding box center [122, 181] width 114 height 26
